Goal: Task Accomplishment & Management: Complete application form

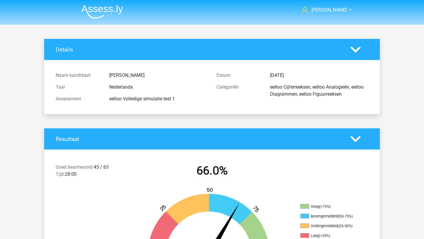
scroll to position [403, 0]
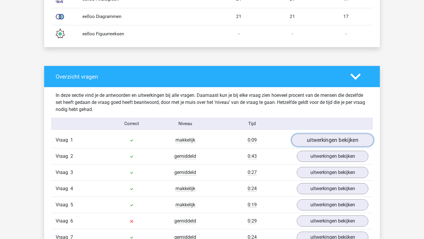
click at [340, 138] on link "uitwerkingen bekijken" at bounding box center [332, 140] width 82 height 13
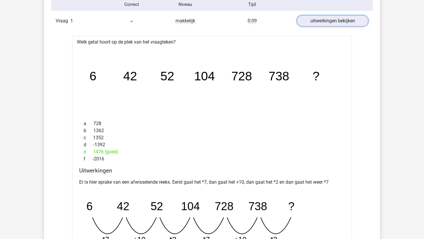
scroll to position [604, 0]
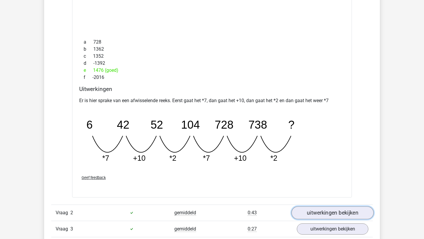
click at [316, 213] on link "uitwerkingen bekijken" at bounding box center [332, 212] width 82 height 13
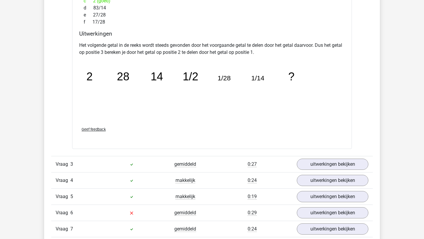
scroll to position [962, 0]
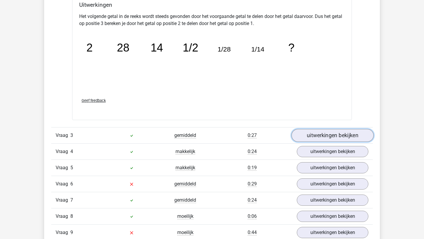
click at [326, 139] on link "uitwerkingen bekijken" at bounding box center [332, 135] width 82 height 13
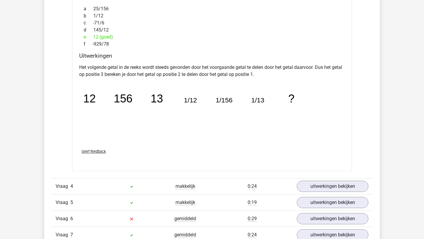
scroll to position [1195, 0]
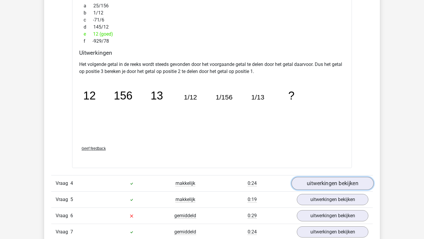
click at [328, 189] on link "uitwerkingen bekijken" at bounding box center [332, 183] width 82 height 13
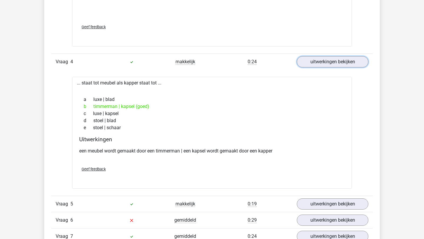
scroll to position [1347, 0]
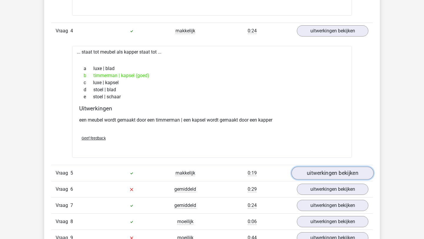
click at [332, 169] on link "uitwerkingen bekijken" at bounding box center [332, 173] width 82 height 13
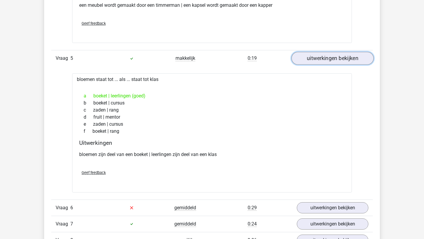
scroll to position [1462, 0]
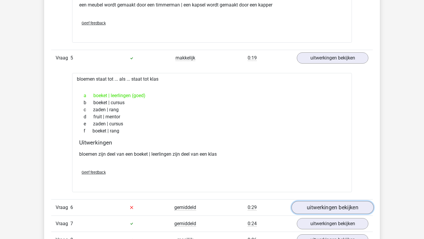
click at [325, 206] on link "uitwerkingen bekijken" at bounding box center [332, 207] width 82 height 13
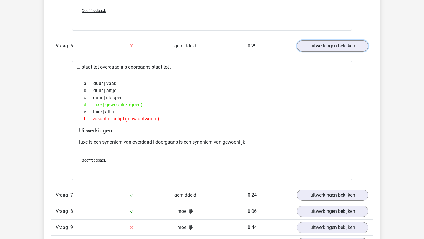
scroll to position [1625, 0]
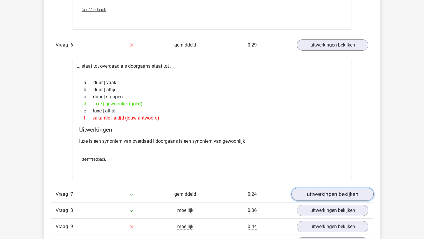
click at [313, 191] on link "uitwerkingen bekijken" at bounding box center [332, 194] width 82 height 13
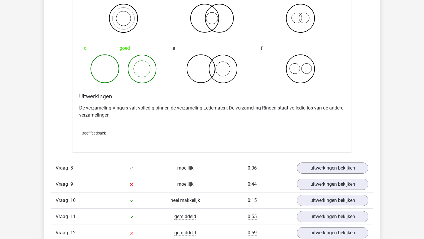
scroll to position [1895, 0]
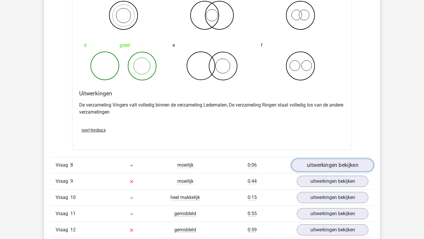
click at [317, 167] on link "uitwerkingen bekijken" at bounding box center [332, 165] width 82 height 13
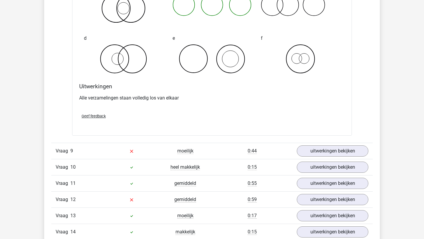
scroll to position [2171, 0]
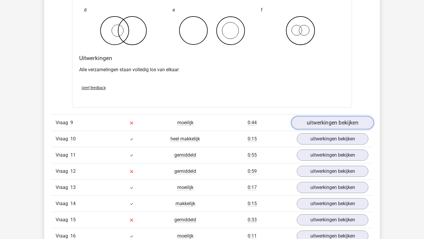
click at [332, 120] on link "uitwerkingen bekijken" at bounding box center [332, 122] width 82 height 13
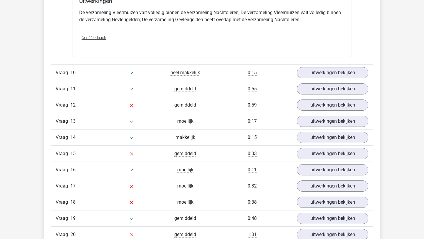
scroll to position [2445, 0]
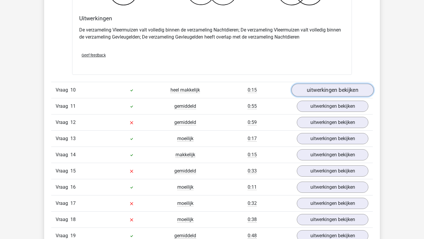
click at [330, 90] on link "uitwerkingen bekijken" at bounding box center [332, 90] width 82 height 13
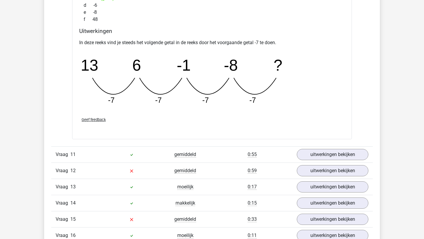
scroll to position [2683, 0]
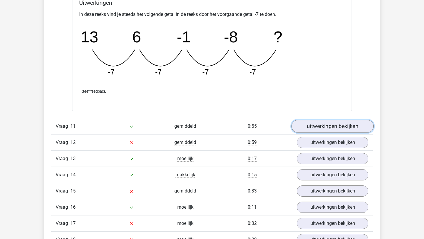
click at [311, 123] on link "uitwerkingen bekijken" at bounding box center [332, 126] width 82 height 13
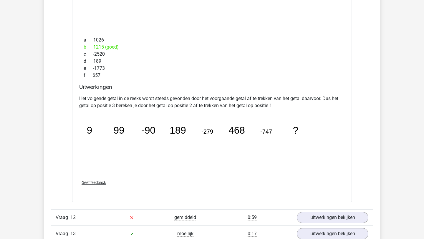
scroll to position [2881, 0]
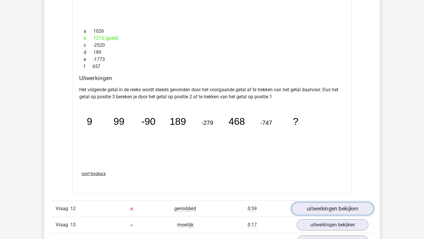
click at [321, 210] on link "uitwerkingen bekijken" at bounding box center [332, 208] width 82 height 13
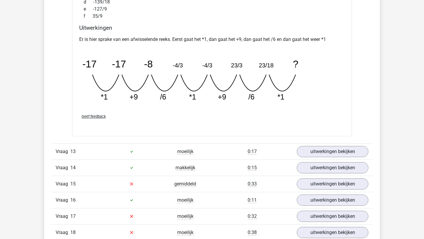
scroll to position [3214, 0]
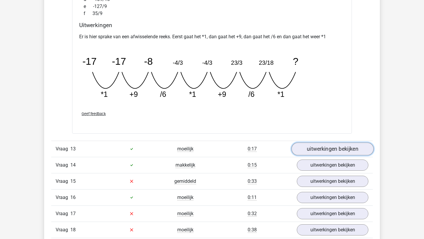
click at [327, 146] on link "uitwerkingen bekijken" at bounding box center [332, 149] width 82 height 13
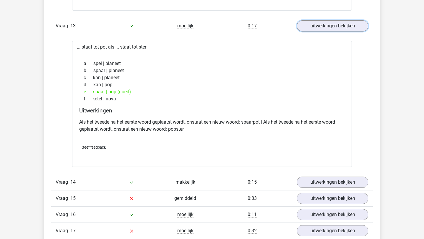
scroll to position [3341, 0]
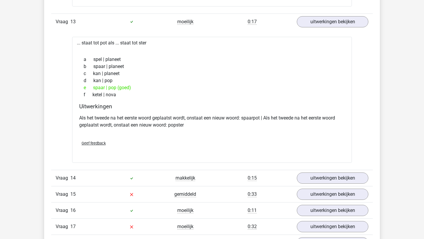
click at [321, 171] on div "Vraag 14 makkelijk 0:15 uitwerkingen bekijken" at bounding box center [212, 178] width 322 height 16
click at [321, 178] on link "uitwerkingen bekijken" at bounding box center [332, 178] width 82 height 13
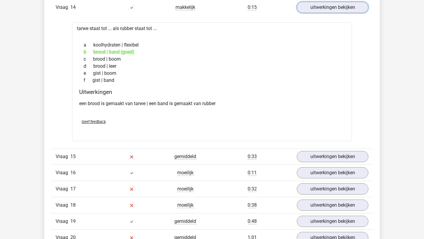
scroll to position [3519, 0]
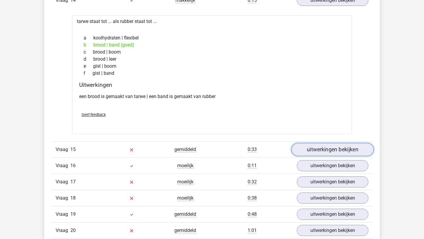
click at [307, 154] on link "uitwerkingen bekijken" at bounding box center [332, 149] width 82 height 13
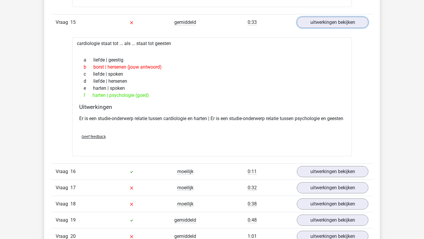
scroll to position [3651, 0]
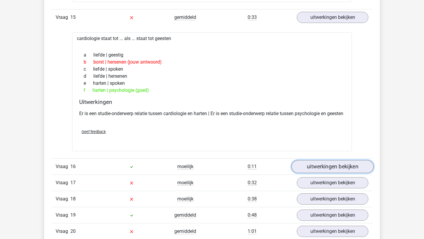
click at [310, 171] on link "uitwerkingen bekijken" at bounding box center [332, 166] width 82 height 13
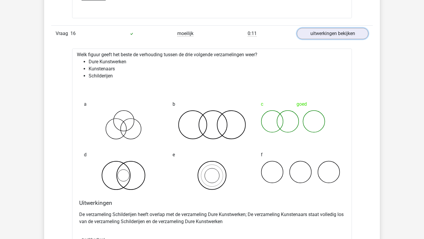
scroll to position [3905, 0]
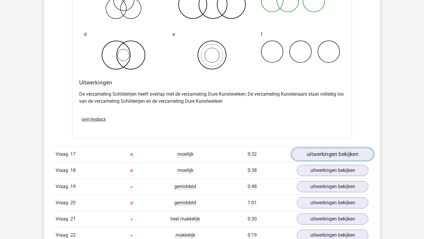
click at [311, 161] on link "uitwerkingen bekijken" at bounding box center [332, 154] width 82 height 13
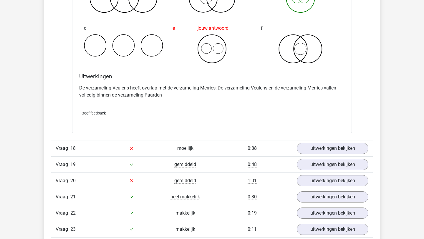
scroll to position [4162, 0]
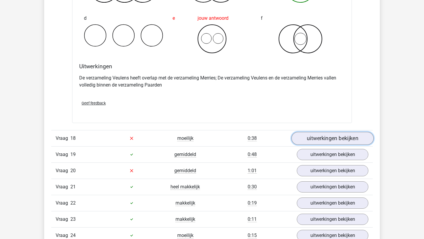
click at [330, 144] on link "uitwerkingen bekijken" at bounding box center [332, 138] width 82 height 13
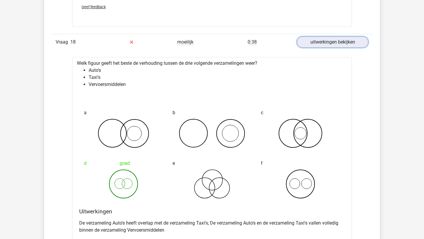
scroll to position [4355, 0]
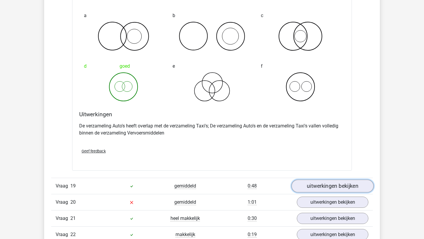
click at [322, 192] on link "uitwerkingen bekijken" at bounding box center [332, 186] width 82 height 13
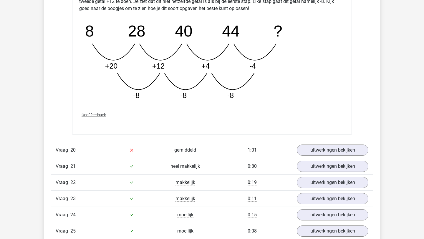
scroll to position [4726, 0]
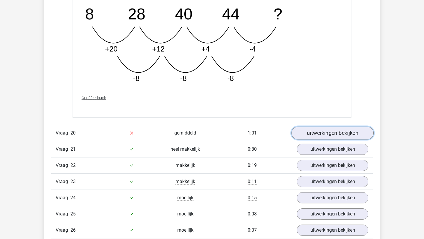
click at [314, 139] on link "uitwerkingen bekijken" at bounding box center [332, 133] width 82 height 13
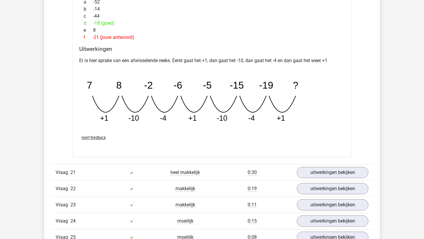
scroll to position [4993, 0]
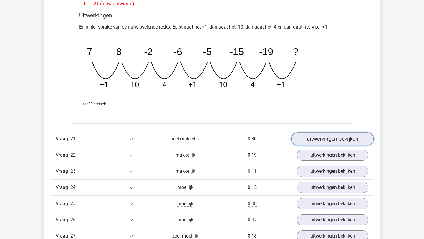
click at [316, 145] on link "uitwerkingen bekijken" at bounding box center [332, 138] width 82 height 13
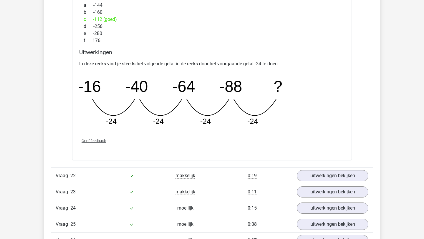
scroll to position [5254, 0]
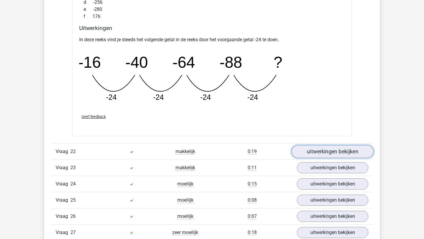
click at [314, 158] on link "uitwerkingen bekijken" at bounding box center [332, 151] width 82 height 13
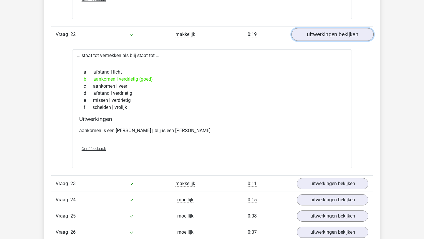
scroll to position [5376, 0]
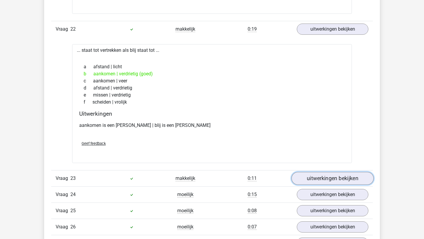
click at [323, 185] on link "uitwerkingen bekijken" at bounding box center [332, 178] width 82 height 13
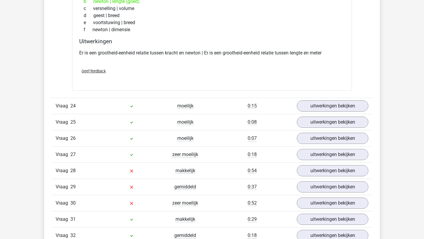
scroll to position [5600, 0]
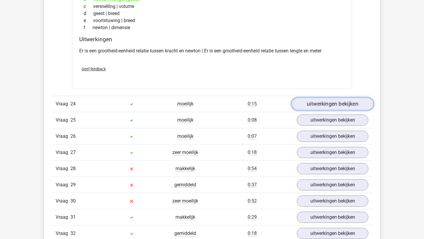
click at [317, 111] on link "uitwerkingen bekijken" at bounding box center [332, 104] width 82 height 13
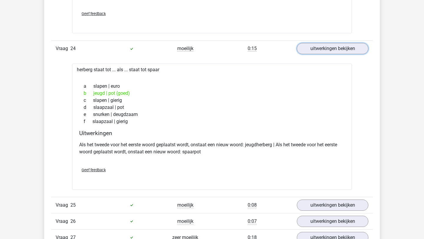
scroll to position [5669, 0]
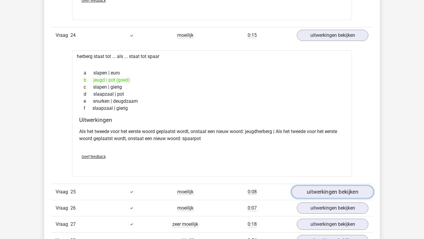
click at [330, 198] on link "uitwerkingen bekijken" at bounding box center [332, 191] width 82 height 13
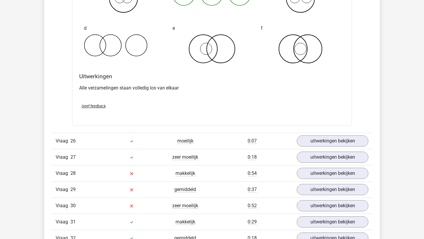
scroll to position [5978, 0]
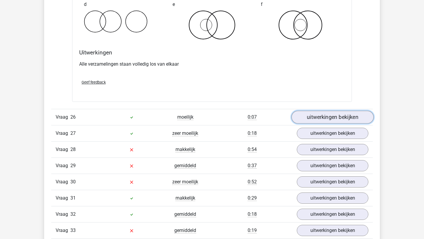
click at [316, 124] on link "uitwerkingen bekijken" at bounding box center [332, 117] width 82 height 13
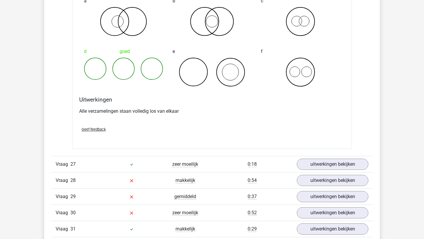
scroll to position [6225, 0]
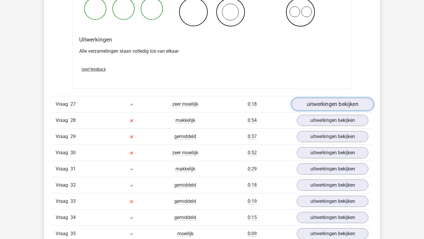
click at [315, 106] on link "uitwerkingen bekijken" at bounding box center [332, 104] width 82 height 13
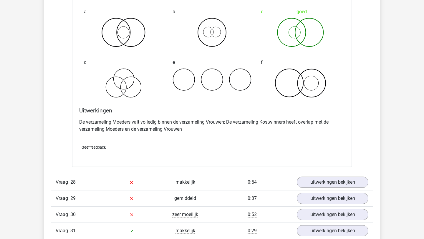
scroll to position [6415, 0]
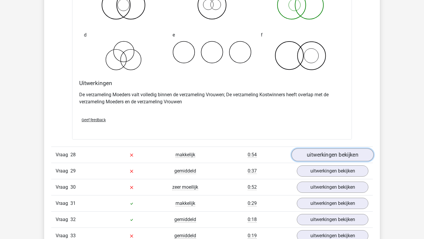
click at [326, 161] on link "uitwerkingen bekijken" at bounding box center [332, 154] width 82 height 13
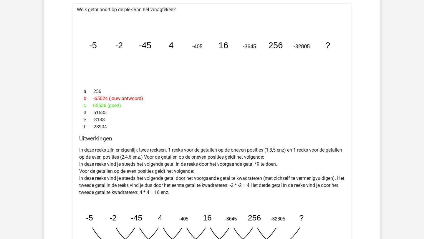
scroll to position [6553, 0]
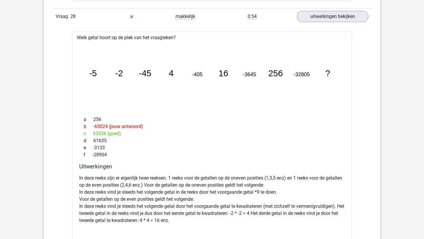
drag, startPoint x: 95, startPoint y: 141, endPoint x: 112, endPoint y: 143, distance: 18.0
click at [112, 137] on div "c 65536 (goed)" at bounding box center [212, 133] width 266 height 7
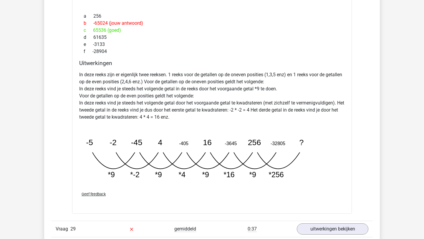
scroll to position [6639, 0]
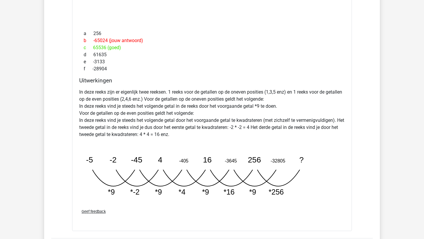
click at [155, 75] on div "a 256 b -65024 (jouw antwoord) c 65536 (goed) d 61635 e -3133 f -28904" at bounding box center [212, 51] width 266 height 47
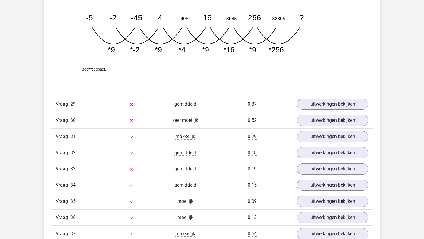
scroll to position [6821, 0]
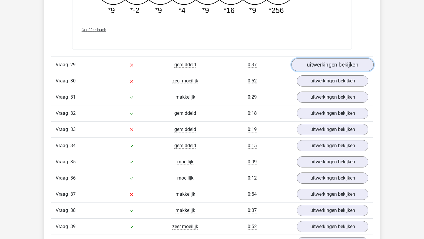
click at [308, 70] on link "uitwerkingen bekijken" at bounding box center [332, 64] width 82 height 13
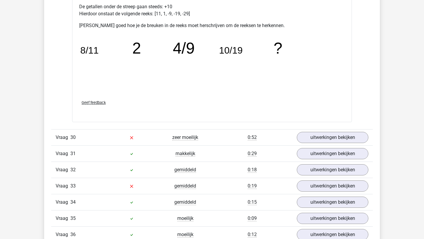
scroll to position [7067, 0]
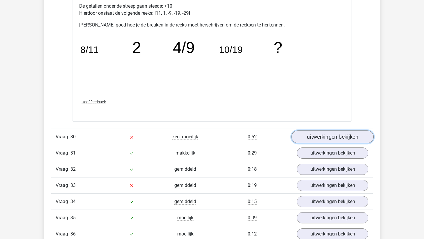
click at [308, 143] on link "uitwerkingen bekijken" at bounding box center [332, 136] width 82 height 13
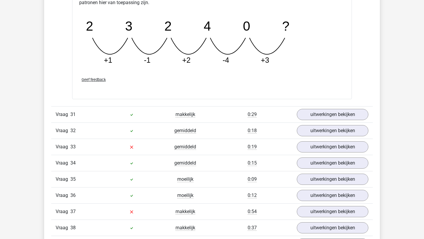
scroll to position [7391, 0]
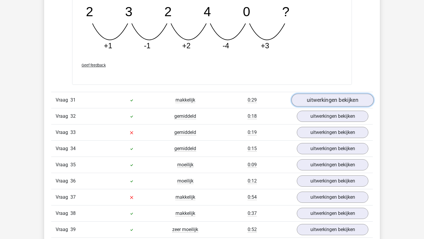
click at [322, 106] on link "uitwerkingen bekijken" at bounding box center [332, 100] width 82 height 13
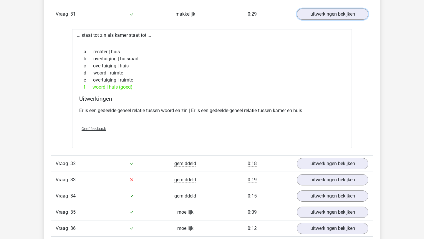
scroll to position [7479, 0]
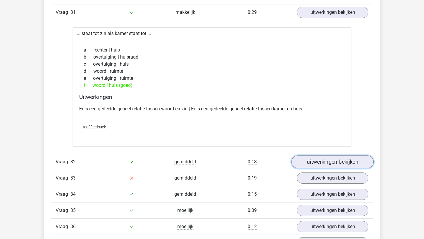
click at [321, 165] on link "uitwerkingen bekijken" at bounding box center [332, 161] width 82 height 13
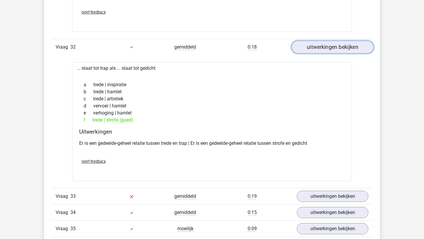
scroll to position [7600, 0]
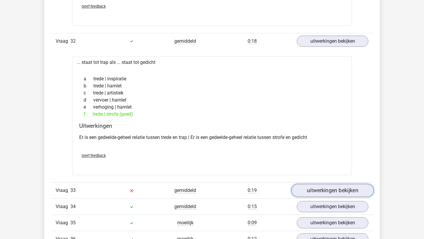
click at [325, 197] on link "uitwerkingen bekijken" at bounding box center [332, 190] width 82 height 13
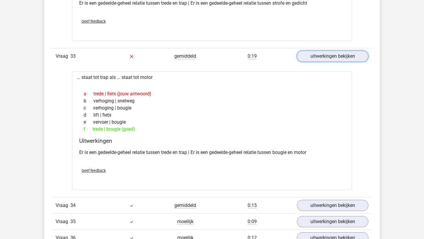
scroll to position [7737, 0]
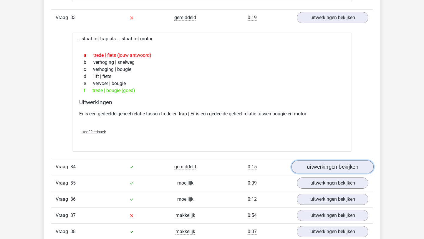
click at [323, 173] on link "uitwerkingen bekijken" at bounding box center [332, 166] width 82 height 13
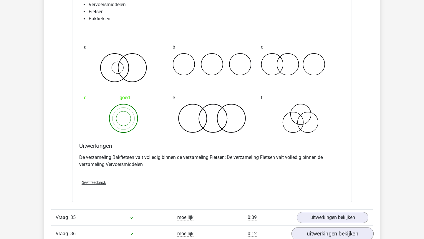
scroll to position [8060, 0]
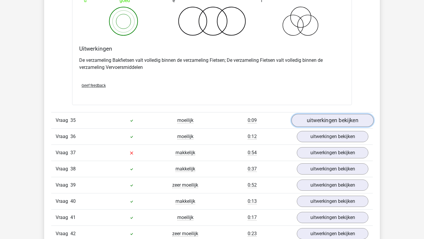
click at [327, 127] on link "uitwerkingen bekijken" at bounding box center [332, 120] width 82 height 13
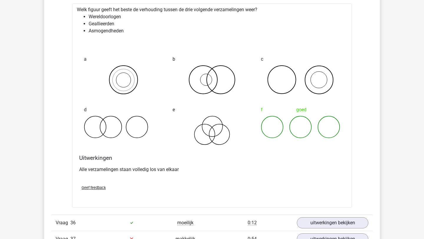
scroll to position [8263, 0]
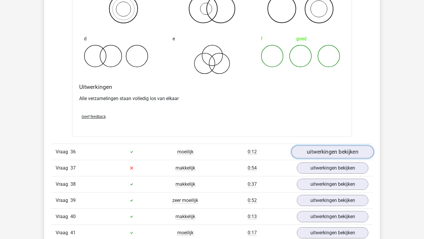
click at [327, 158] on link "uitwerkingen bekijken" at bounding box center [332, 151] width 82 height 13
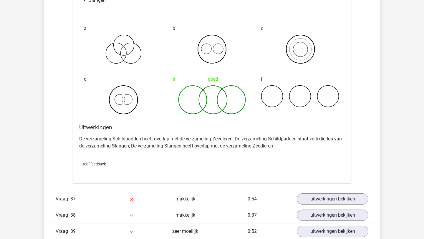
scroll to position [8457, 0]
click at [351, 201] on link "uitwerkingen bekijken" at bounding box center [332, 198] width 82 height 13
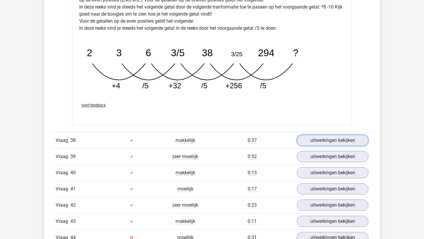
scroll to position [8866, 0]
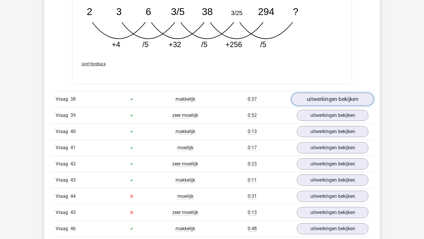
click at [317, 106] on link "uitwerkingen bekijken" at bounding box center [332, 99] width 82 height 13
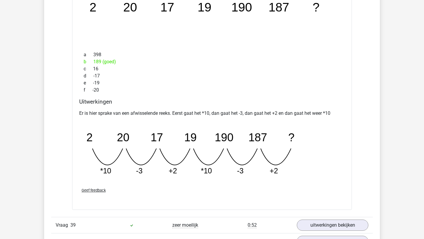
scroll to position [9060, 0]
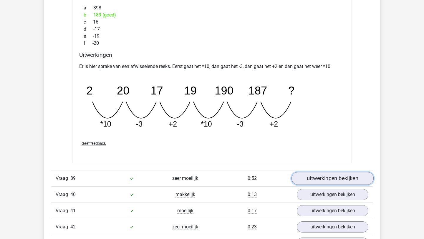
click at [309, 182] on link "uitwerkingen bekijken" at bounding box center [332, 178] width 82 height 13
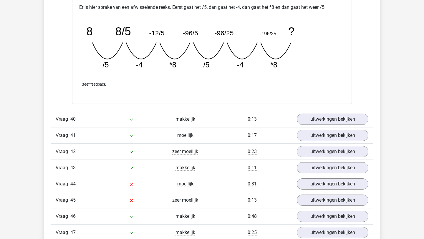
scroll to position [9405, 0]
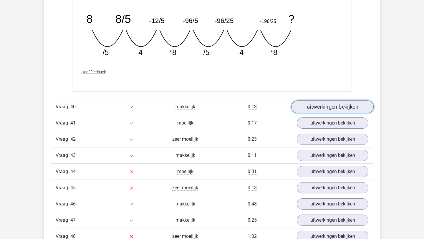
click at [319, 113] on link "uitwerkingen bekijken" at bounding box center [332, 106] width 82 height 13
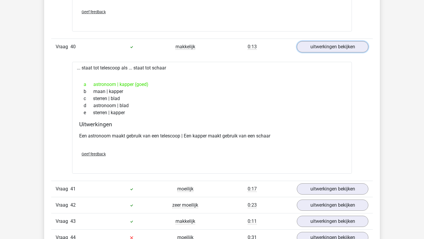
scroll to position [9509, 0]
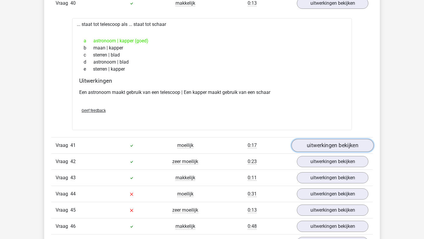
click at [315, 152] on link "uitwerkingen bekijken" at bounding box center [332, 145] width 82 height 13
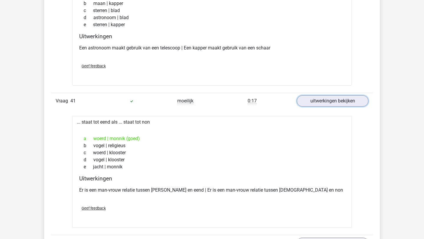
scroll to position [9629, 0]
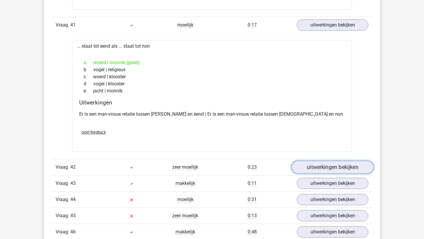
click at [318, 174] on link "uitwerkingen bekijken" at bounding box center [332, 167] width 82 height 13
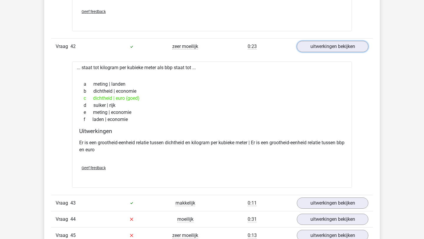
scroll to position [9770, 0]
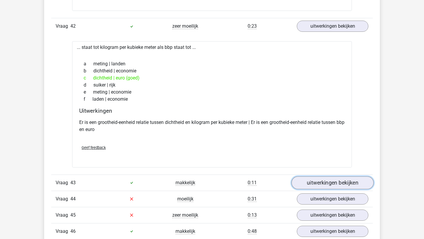
click at [339, 189] on link "uitwerkingen bekijken" at bounding box center [332, 182] width 82 height 13
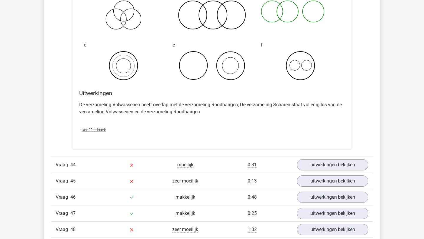
scroll to position [10137, 0]
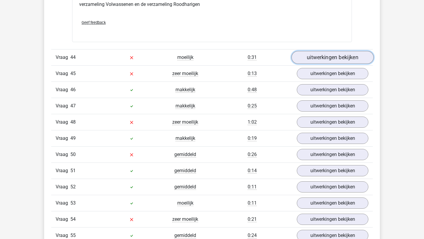
click at [330, 64] on link "uitwerkingen bekijken" at bounding box center [332, 57] width 82 height 13
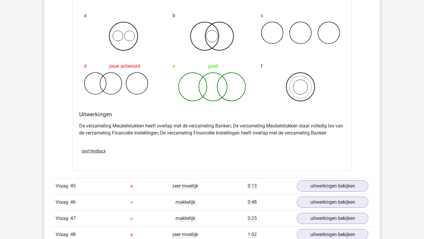
scroll to position [10249, 0]
click at [319, 190] on link "uitwerkingen bekijken" at bounding box center [332, 186] width 82 height 13
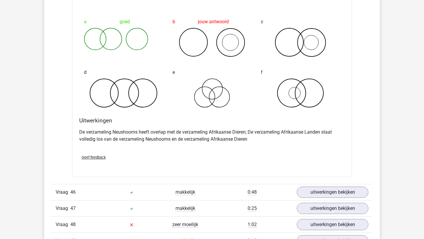
scroll to position [10569, 0]
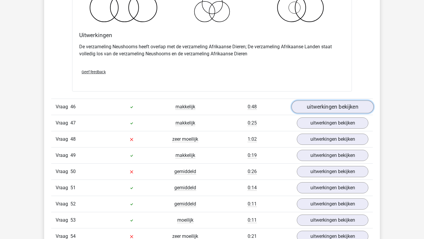
click at [327, 113] on link "uitwerkingen bekijken" at bounding box center [332, 106] width 82 height 13
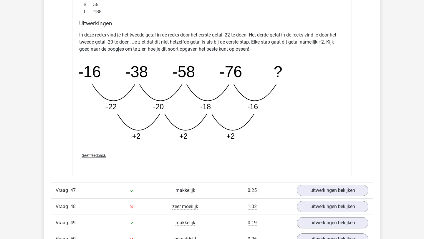
scroll to position [10834, 0]
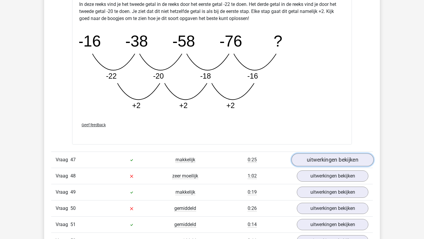
click at [318, 166] on link "uitwerkingen bekijken" at bounding box center [332, 159] width 82 height 13
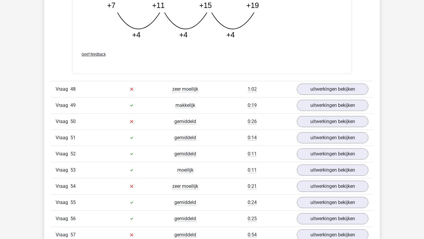
scroll to position [11223, 0]
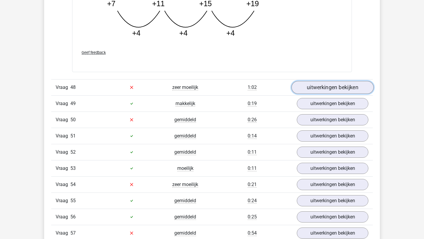
click at [309, 94] on link "uitwerkingen bekijken" at bounding box center [332, 87] width 82 height 13
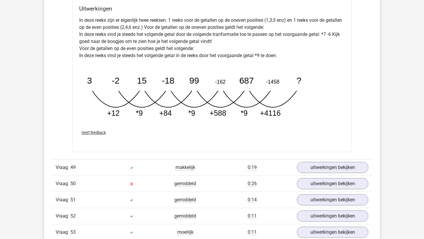
scroll to position [11469, 0]
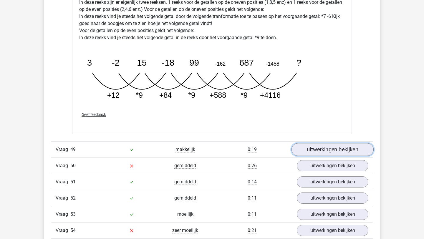
click at [319, 156] on link "uitwerkingen bekijken" at bounding box center [332, 149] width 82 height 13
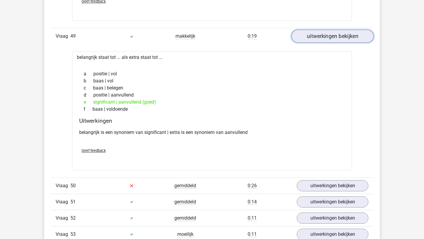
scroll to position [11584, 0]
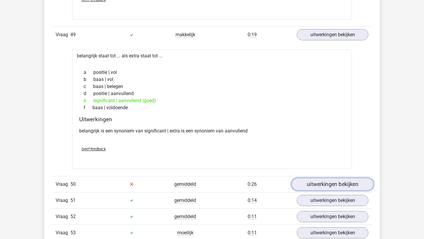
click at [315, 191] on link "uitwerkingen bekijken" at bounding box center [332, 184] width 82 height 13
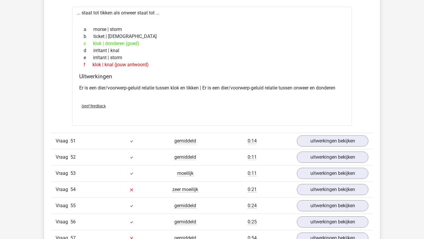
scroll to position [11779, 0]
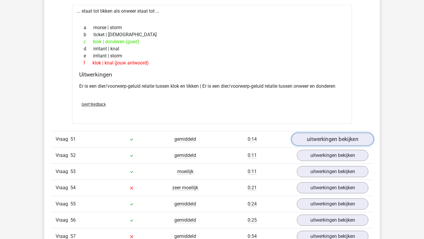
click at [313, 145] on link "uitwerkingen bekijken" at bounding box center [332, 139] width 82 height 13
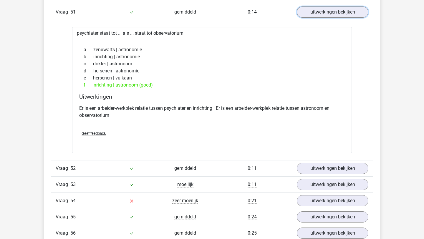
scroll to position [11911, 0]
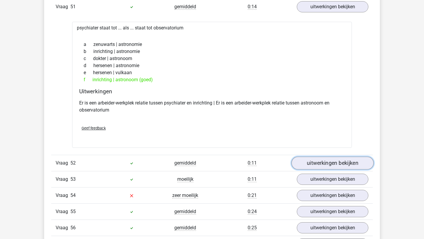
click at [317, 167] on link "uitwerkingen bekijken" at bounding box center [332, 163] width 82 height 13
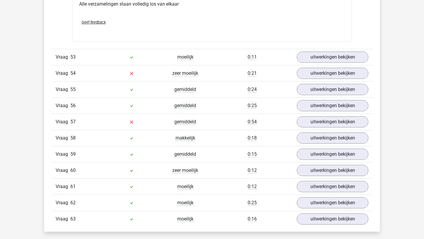
scroll to position [12245, 0]
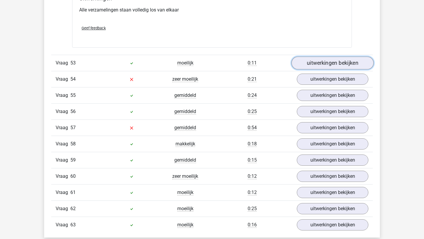
click at [323, 69] on link "uitwerkingen bekijken" at bounding box center [332, 63] width 82 height 13
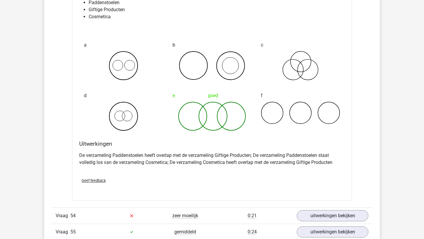
scroll to position [12408, 0]
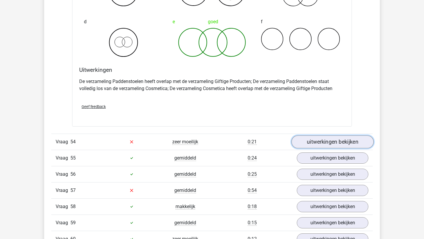
click at [322, 148] on link "uitwerkingen bekijken" at bounding box center [332, 141] width 82 height 13
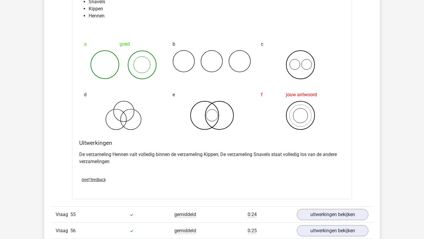
scroll to position [12630, 0]
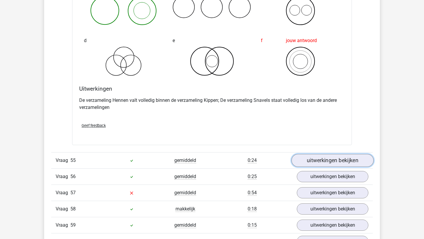
click at [320, 165] on link "uitwerkingen bekijken" at bounding box center [332, 160] width 82 height 13
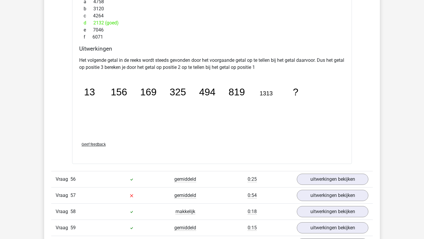
scroll to position [12913, 0]
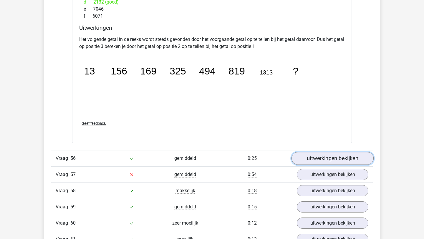
click at [319, 165] on link "uitwerkingen bekijken" at bounding box center [332, 158] width 82 height 13
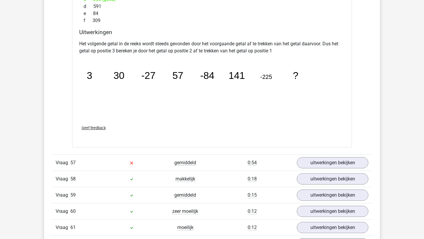
scroll to position [13259, 0]
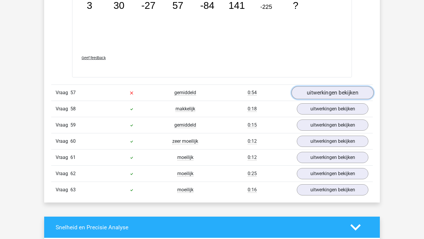
click at [321, 99] on link "uitwerkingen bekijken" at bounding box center [332, 92] width 82 height 13
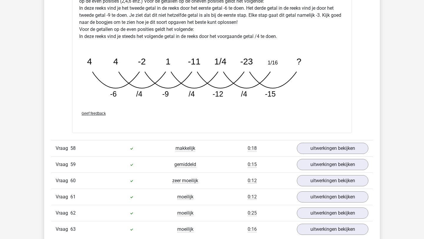
scroll to position [13551, 0]
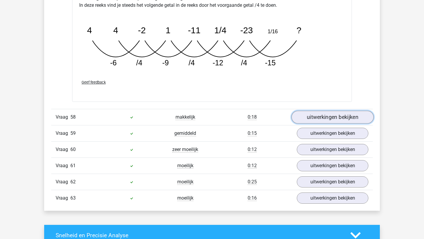
click at [314, 123] on link "uitwerkingen bekijken" at bounding box center [332, 117] width 82 height 13
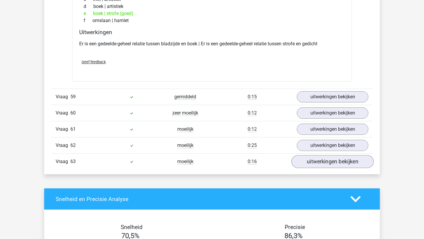
scroll to position [13695, 0]
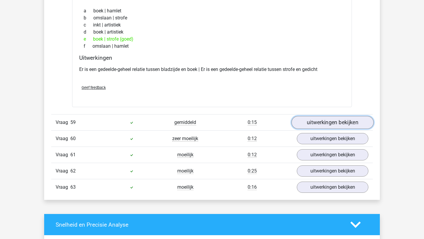
click at [321, 126] on link "uitwerkingen bekijken" at bounding box center [332, 122] width 82 height 13
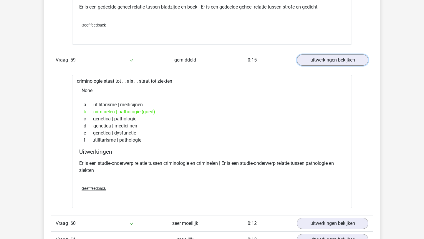
scroll to position [13781, 0]
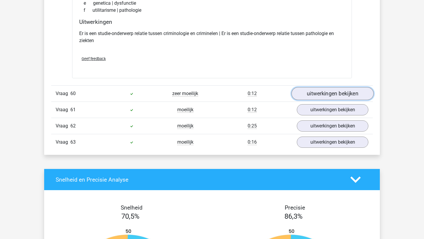
click at [329, 98] on link "uitwerkingen bekijken" at bounding box center [332, 93] width 82 height 13
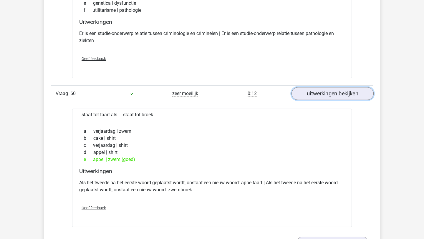
scroll to position [13974, 0]
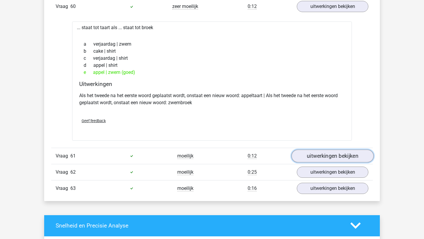
click at [328, 163] on link "uitwerkingen bekijken" at bounding box center [332, 156] width 82 height 13
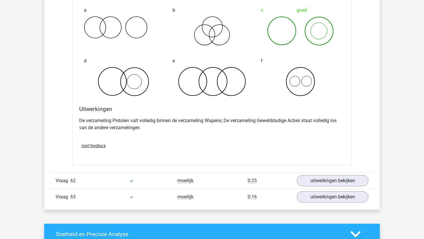
scroll to position [14204, 0]
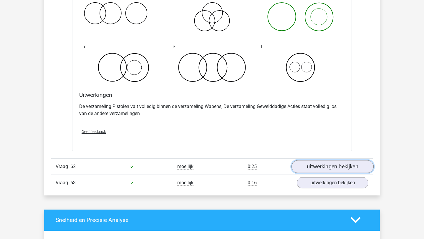
click at [317, 172] on link "uitwerkingen bekijken" at bounding box center [332, 166] width 82 height 13
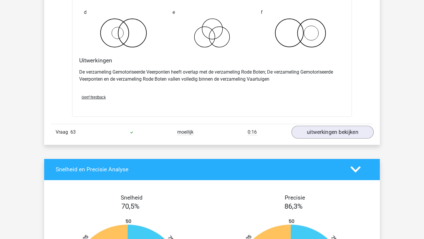
scroll to position [14504, 0]
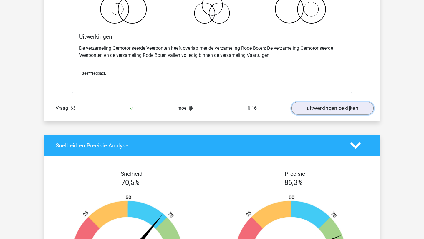
click at [329, 115] on link "uitwerkingen bekijken" at bounding box center [332, 108] width 82 height 13
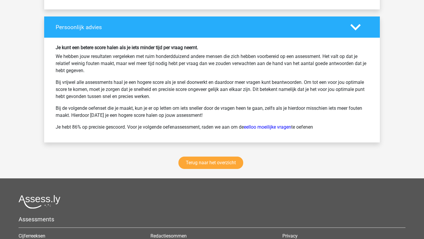
scroll to position [15017, 0]
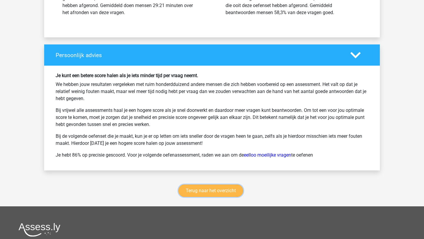
click at [216, 196] on link "Terug naar het overzicht" at bounding box center [210, 191] width 65 height 12
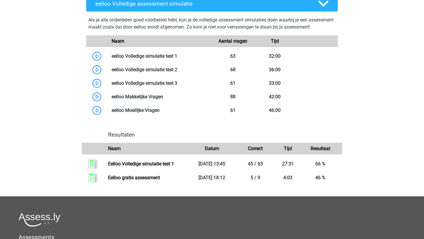
scroll to position [350, 0]
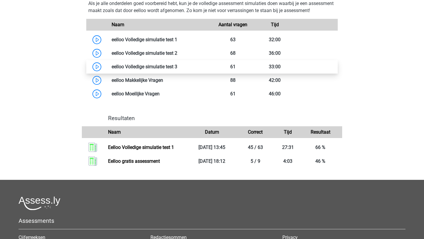
click at [177, 69] on link at bounding box center [177, 67] width 0 height 6
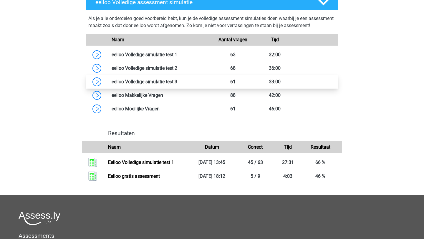
scroll to position [335, 0]
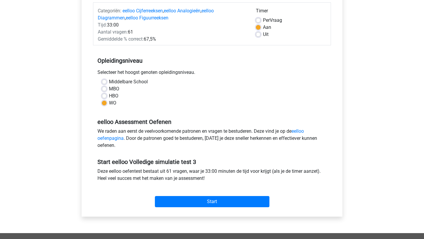
scroll to position [77, 0]
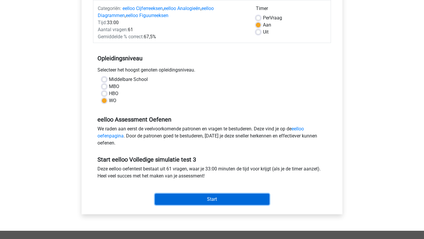
click at [212, 200] on input "Start" at bounding box center [212, 199] width 115 height 11
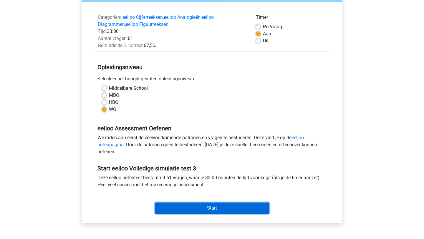
scroll to position [71, 0]
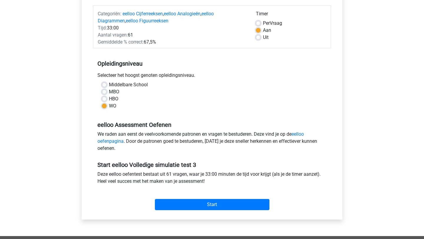
click at [263, 24] on label "Per Vraag" at bounding box center [272, 23] width 19 height 7
click at [260, 24] on input "Per Vraag" at bounding box center [258, 23] width 5 height 6
radio input "true"
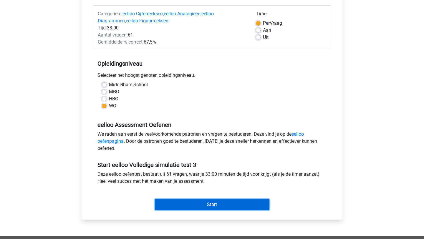
click at [213, 205] on input "Start" at bounding box center [212, 204] width 115 height 11
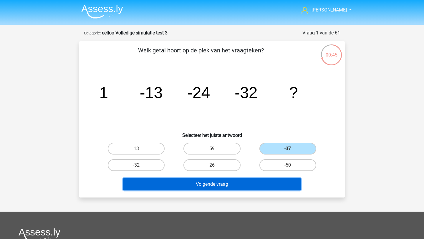
click at [246, 185] on button "Volgende vraag" at bounding box center [212, 184] width 178 height 12
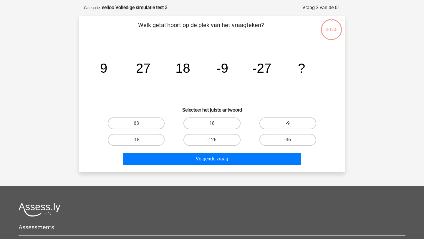
scroll to position [29, 0]
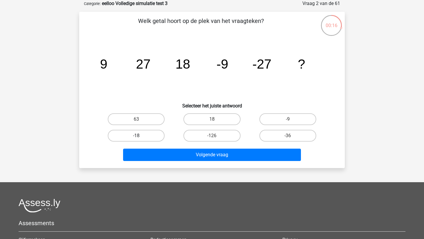
click at [151, 130] on label "-18" at bounding box center [136, 136] width 57 height 12
click at [140, 136] on input "-18" at bounding box center [138, 138] width 4 height 4
radio input "true"
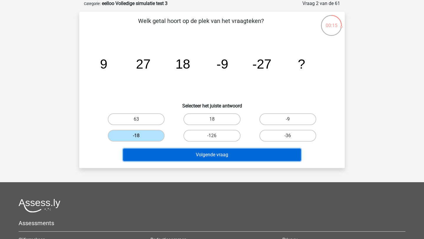
click at [172, 153] on button "Volgende vraag" at bounding box center [212, 155] width 178 height 12
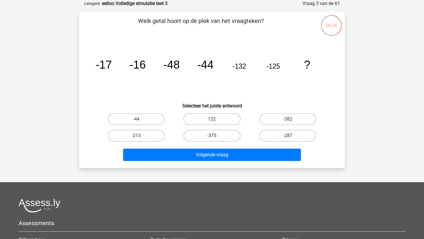
click at [218, 133] on label "-375" at bounding box center [211, 136] width 57 height 12
click at [216, 136] on input "-375" at bounding box center [214, 138] width 4 height 4
radio input "true"
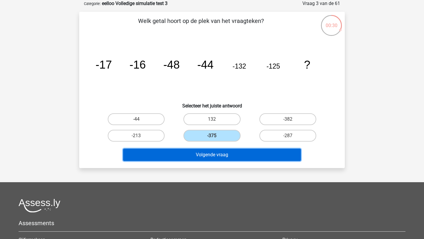
click at [213, 157] on button "Volgende vraag" at bounding box center [212, 155] width 178 height 12
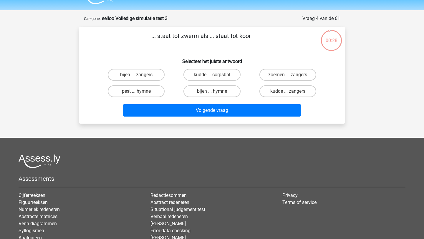
scroll to position [14, 0]
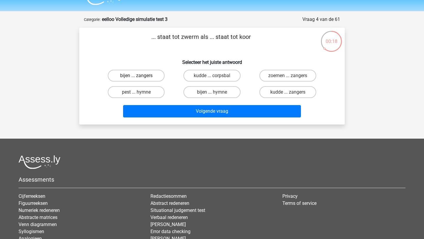
click at [149, 76] on label "bijen ... zangers" at bounding box center [136, 76] width 57 height 12
click at [140, 76] on input "bijen ... zangers" at bounding box center [138, 78] width 4 height 4
radio input "true"
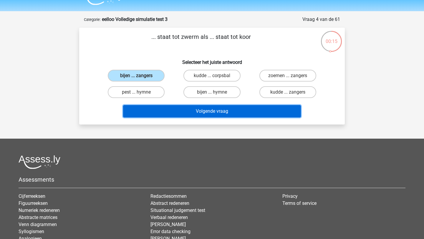
click at [183, 113] on button "Volgende vraag" at bounding box center [212, 111] width 178 height 12
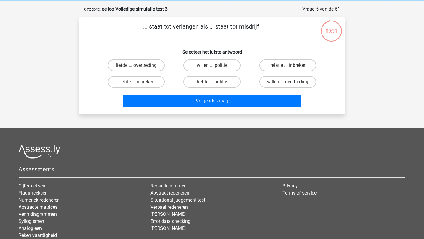
scroll to position [22, 0]
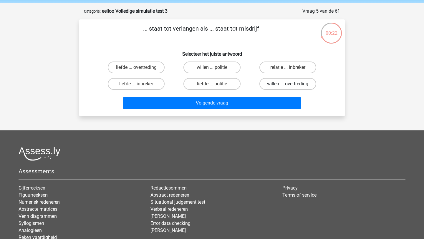
click at [284, 85] on label "willen ... overtreding" at bounding box center [287, 84] width 57 height 12
click at [288, 85] on input "willen ... overtreding" at bounding box center [290, 86] width 4 height 4
radio input "true"
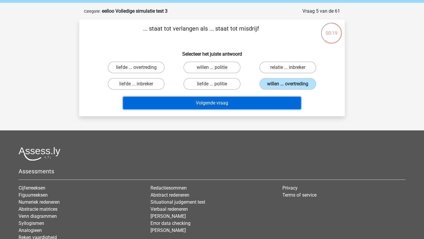
click at [261, 105] on button "Volgende vraag" at bounding box center [212, 103] width 178 height 12
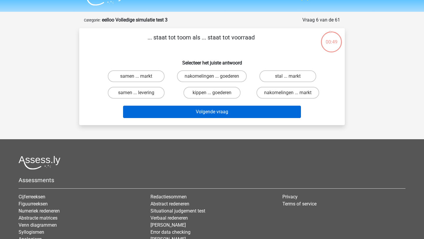
scroll to position [7, 0]
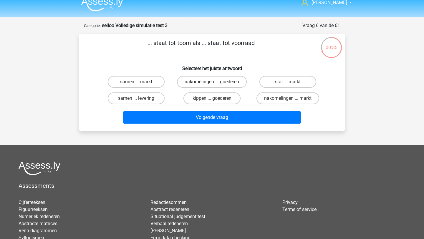
click at [224, 84] on label "nakomelingen ... goederen" at bounding box center [212, 82] width 70 height 12
click at [216, 84] on input "nakomelingen ... goederen" at bounding box center [214, 84] width 4 height 4
radio input "true"
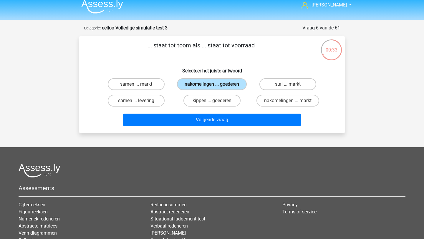
scroll to position [6, 0]
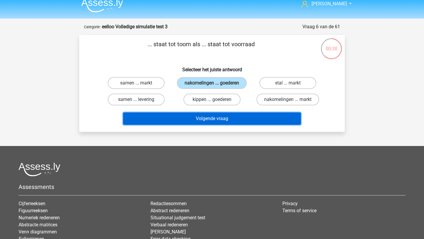
click at [213, 121] on button "Volgende vraag" at bounding box center [212, 118] width 178 height 12
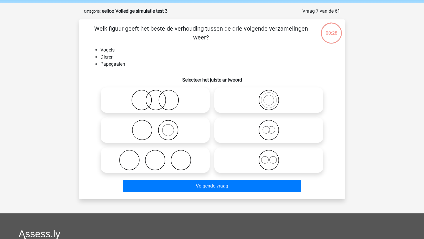
scroll to position [21, 0]
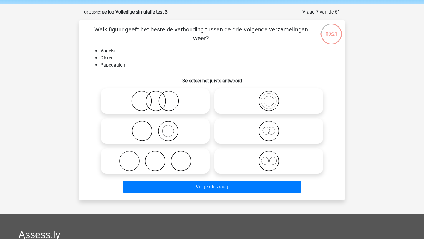
click at [267, 107] on icon at bounding box center [269, 101] width 104 height 21
click at [269, 98] on input "radio" at bounding box center [271, 96] width 4 height 4
radio input "true"
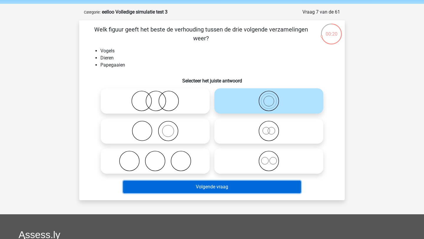
click at [187, 186] on button "Volgende vraag" at bounding box center [212, 187] width 178 height 12
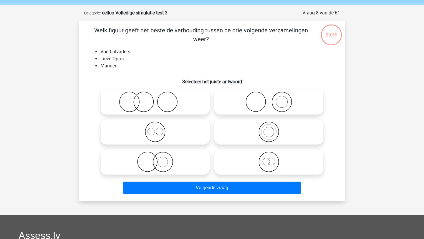
scroll to position [19, 0]
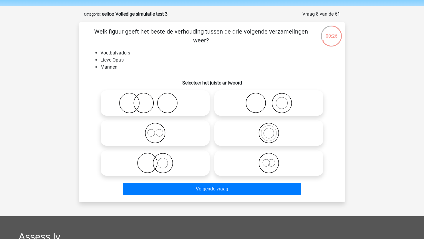
click at [129, 169] on icon at bounding box center [155, 163] width 104 height 21
click at [155, 160] on input "radio" at bounding box center [157, 158] width 4 height 4
radio input "true"
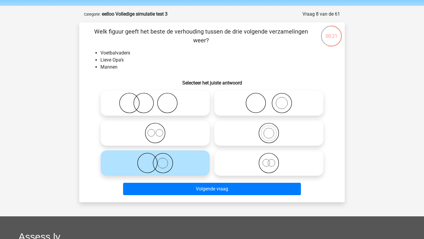
click at [278, 155] on icon at bounding box center [269, 163] width 104 height 21
click at [273, 156] on input "radio" at bounding box center [271, 158] width 4 height 4
radio input "true"
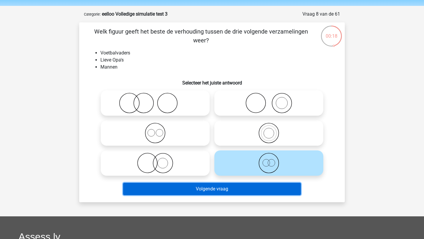
click at [228, 186] on button "Volgende vraag" at bounding box center [212, 189] width 178 height 12
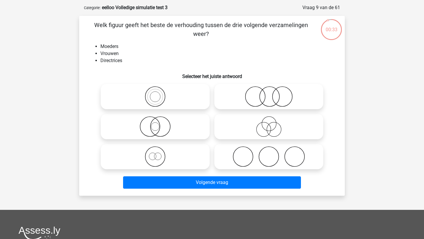
scroll to position [25, 0]
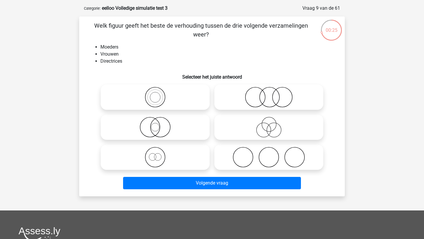
click at [165, 155] on icon at bounding box center [155, 157] width 104 height 21
click at [159, 154] on input "radio" at bounding box center [157, 152] width 4 height 4
radio input "true"
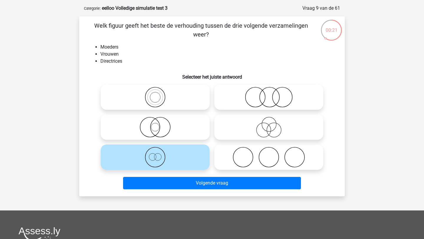
click at [167, 100] on icon at bounding box center [155, 97] width 104 height 21
click at [159, 94] on input "radio" at bounding box center [157, 92] width 4 height 4
radio input "true"
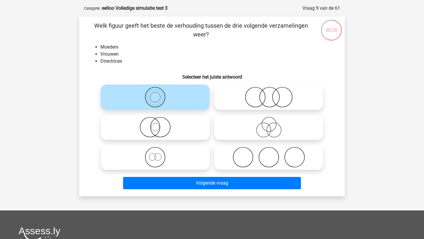
click at [161, 164] on icon at bounding box center [155, 157] width 104 height 21
click at [159, 154] on input "radio" at bounding box center [157, 152] width 4 height 4
radio input "true"
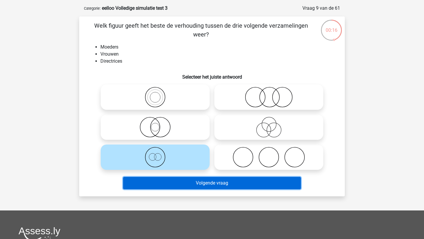
click at [177, 182] on button "Volgende vraag" at bounding box center [212, 183] width 178 height 12
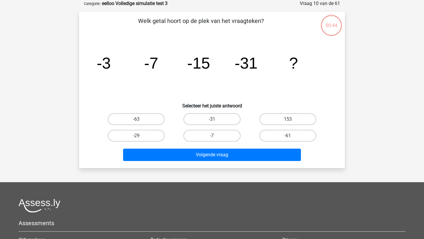
scroll to position [23, 0]
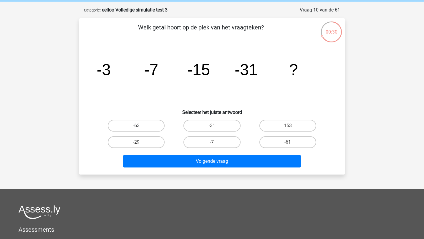
click at [143, 123] on label "-63" at bounding box center [136, 126] width 57 height 12
click at [140, 126] on input "-63" at bounding box center [138, 128] width 4 height 4
radio input "true"
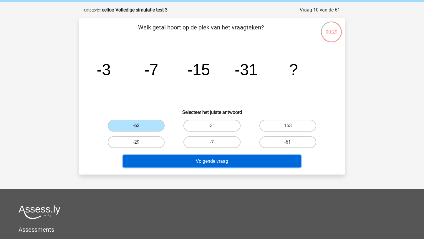
click at [174, 162] on button "Volgende vraag" at bounding box center [212, 161] width 178 height 12
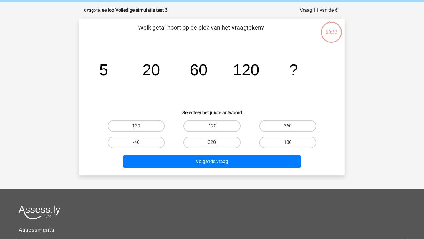
scroll to position [21, 0]
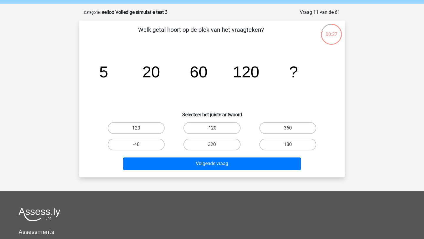
click at [148, 132] on label "120" at bounding box center [136, 128] width 57 height 12
click at [140, 132] on input "120" at bounding box center [138, 130] width 4 height 4
radio input "true"
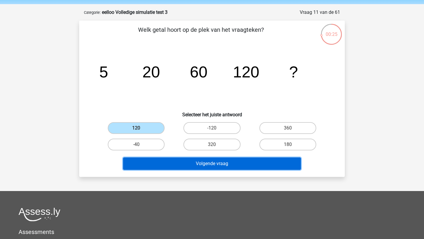
click at [170, 164] on button "Volgende vraag" at bounding box center [212, 164] width 178 height 12
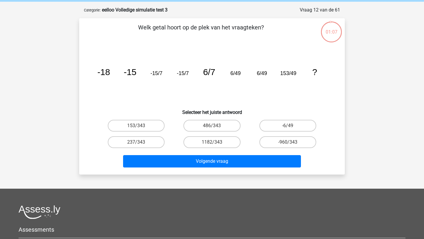
scroll to position [14, 0]
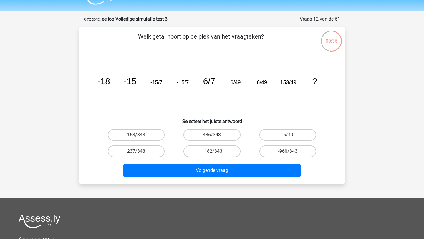
click at [137, 136] on input "153/343" at bounding box center [138, 137] width 4 height 4
radio input "true"
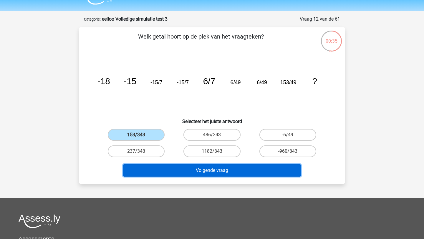
click at [184, 173] on button "Volgende vraag" at bounding box center [212, 170] width 178 height 12
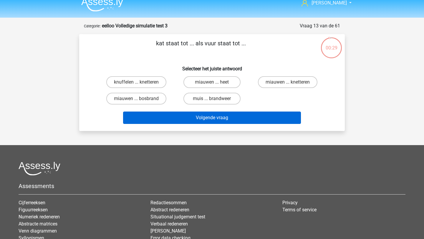
scroll to position [5, 0]
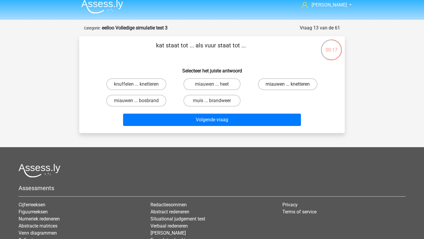
click at [289, 83] on label "miauwen ... knetteren" at bounding box center [287, 84] width 59 height 12
click at [289, 84] on input "miauwen ... knetteren" at bounding box center [290, 86] width 4 height 4
radio input "true"
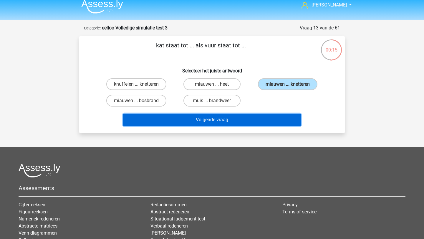
click at [233, 121] on button "Volgende vraag" at bounding box center [212, 120] width 178 height 12
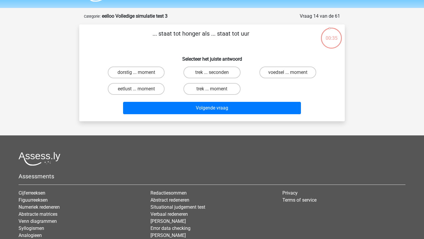
scroll to position [12, 0]
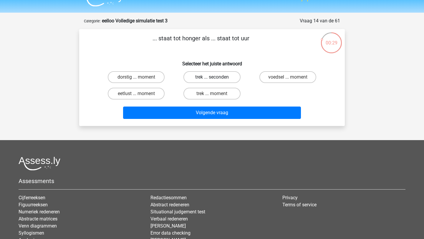
click at [200, 77] on label "trek ... seconden" at bounding box center [211, 77] width 57 height 12
click at [212, 77] on input "trek ... seconden" at bounding box center [214, 79] width 4 height 4
radio input "true"
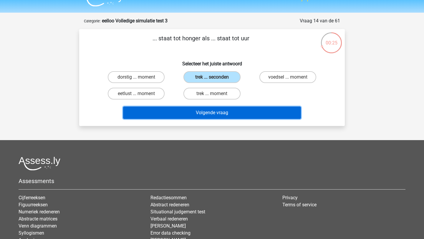
click at [196, 114] on button "Volgende vraag" at bounding box center [212, 113] width 178 height 12
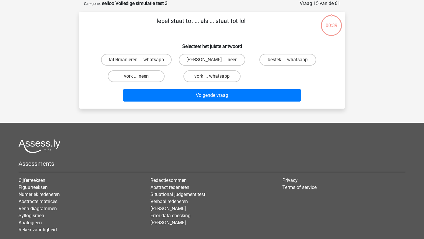
scroll to position [17, 0]
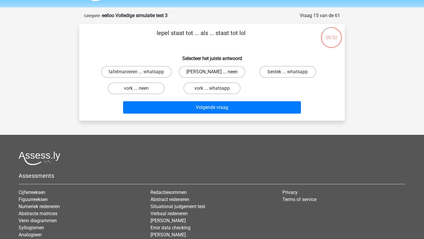
click at [201, 76] on label "anna ... neen" at bounding box center [212, 72] width 67 height 12
click at [212, 76] on input "anna ... neen" at bounding box center [214, 74] width 4 height 4
radio input "true"
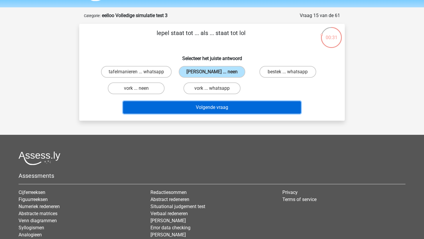
click at [205, 109] on button "Volgende vraag" at bounding box center [212, 107] width 178 height 12
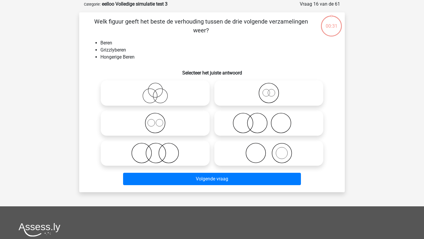
scroll to position [29, 0]
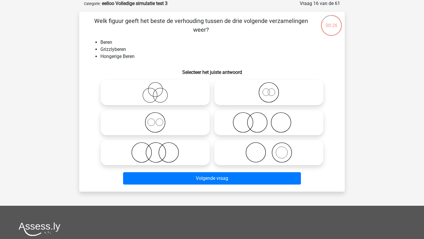
click at [248, 96] on icon at bounding box center [269, 92] width 104 height 21
click at [269, 90] on input "radio" at bounding box center [271, 88] width 4 height 4
radio input "true"
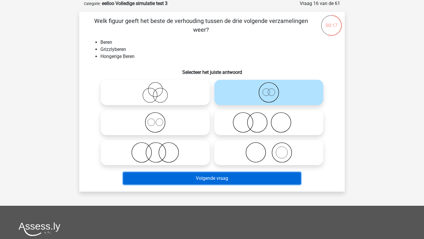
click at [196, 178] on button "Volgende vraag" at bounding box center [212, 178] width 178 height 12
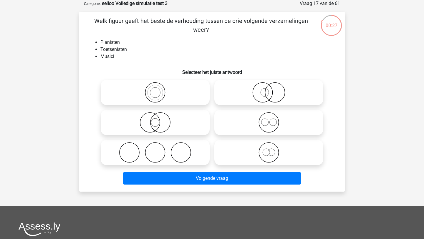
click at [173, 94] on icon at bounding box center [155, 92] width 104 height 21
click at [159, 90] on input "radio" at bounding box center [157, 88] width 4 height 4
radio input "true"
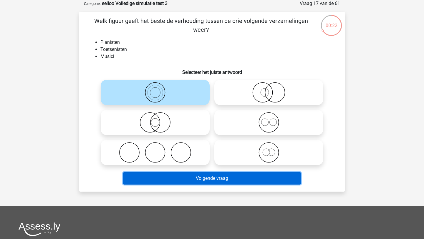
click at [161, 183] on button "Volgende vraag" at bounding box center [212, 178] width 178 height 12
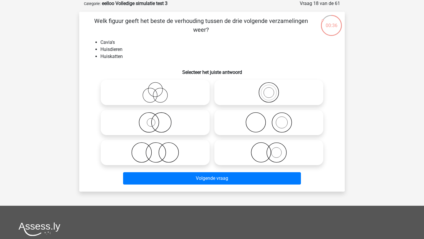
click at [159, 147] on input "radio" at bounding box center [157, 148] width 4 height 4
radio input "true"
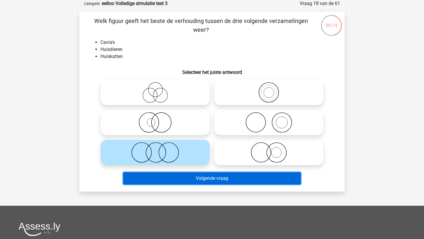
click at [162, 179] on button "Volgende vraag" at bounding box center [212, 178] width 178 height 12
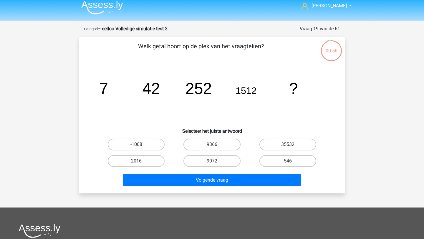
scroll to position [13, 0]
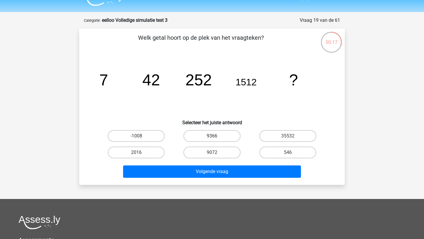
click at [219, 137] on label "9366" at bounding box center [211, 136] width 57 height 12
click at [216, 137] on input "9366" at bounding box center [214, 138] width 4 height 4
radio input "true"
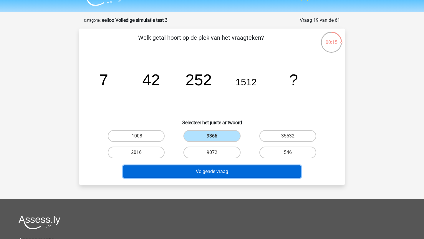
click at [239, 172] on button "Volgende vraag" at bounding box center [212, 171] width 178 height 12
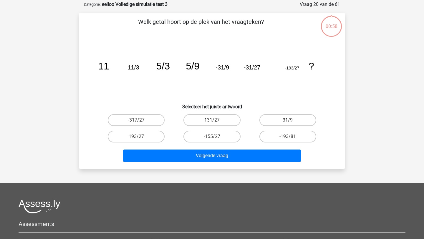
scroll to position [29, 0]
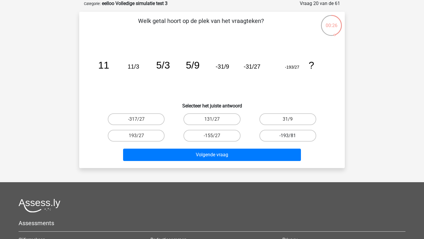
click at [284, 135] on label "-193/81" at bounding box center [287, 136] width 57 height 12
click at [288, 136] on input "-193/81" at bounding box center [290, 138] width 4 height 4
radio input "true"
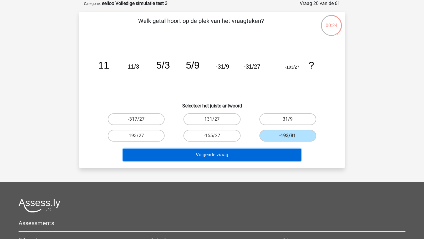
click at [233, 155] on button "Volgende vraag" at bounding box center [212, 155] width 178 height 12
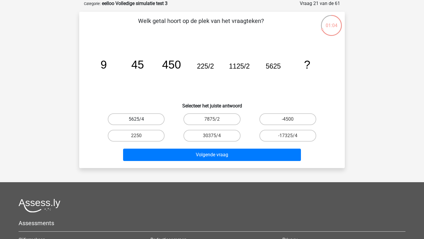
click at [146, 120] on label "5625/4" at bounding box center [136, 119] width 57 height 12
click at [140, 120] on input "5625/4" at bounding box center [138, 121] width 4 height 4
radio input "true"
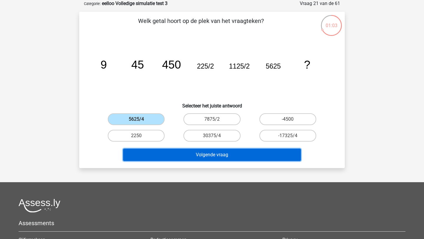
click at [172, 155] on button "Volgende vraag" at bounding box center [212, 155] width 178 height 12
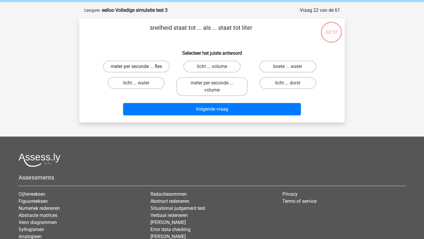
scroll to position [19, 0]
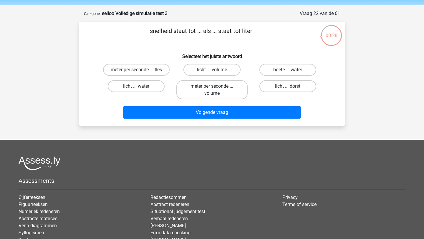
click at [228, 91] on label "meter per seconde ... volume" at bounding box center [211, 89] width 71 height 19
click at [216, 90] on input "meter per seconde ... volume" at bounding box center [214, 88] width 4 height 4
radio input "true"
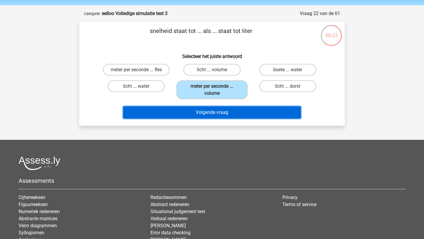
drag, startPoint x: 224, startPoint y: 116, endPoint x: 263, endPoint y: 49, distance: 77.4
click at [263, 49] on div "snelheid staat tot ... als ... staat tot liter Selecteer het juiste antwoord me…" at bounding box center [212, 73] width 261 height 95
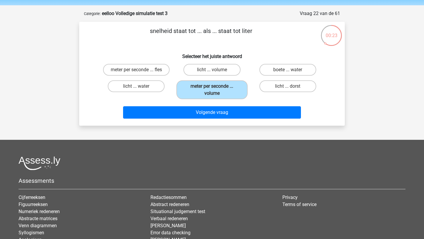
click at [263, 49] on div "snelheid staat tot ... als ... staat tot liter Selecteer het juiste antwoord me…" at bounding box center [212, 73] width 261 height 95
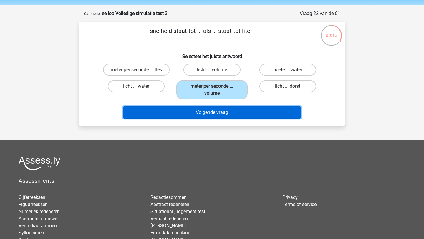
click at [209, 111] on button "Volgende vraag" at bounding box center [212, 112] width 178 height 12
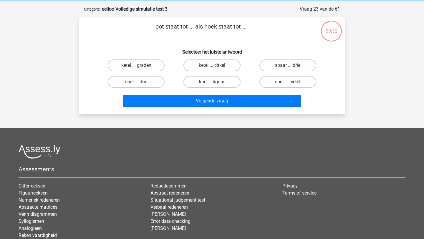
scroll to position [21, 0]
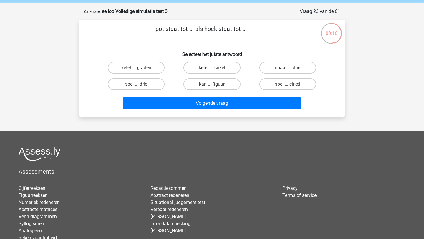
click at [290, 70] on input "spaar ... drie" at bounding box center [290, 70] width 4 height 4
radio input "true"
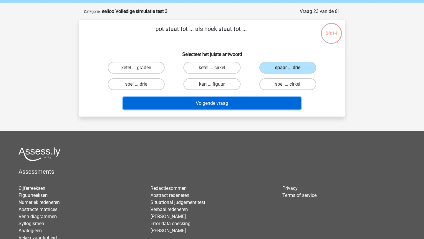
click at [252, 107] on button "Volgende vraag" at bounding box center [212, 103] width 178 height 12
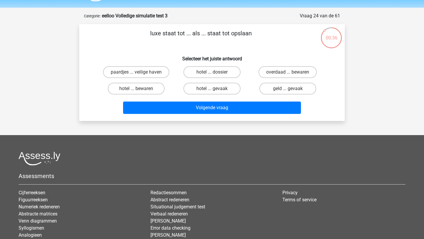
scroll to position [21, 0]
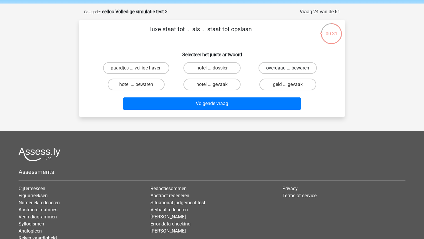
click at [270, 69] on label "overdaad ... bewaren" at bounding box center [288, 68] width 58 height 12
click at [288, 69] on input "overdaad ... bewaren" at bounding box center [290, 70] width 4 height 4
radio input "true"
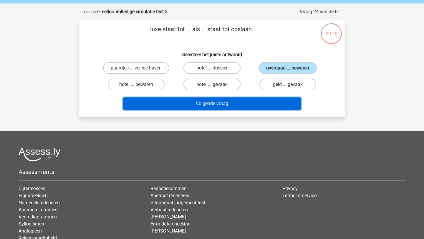
click at [227, 105] on button "Volgende vraag" at bounding box center [212, 103] width 178 height 12
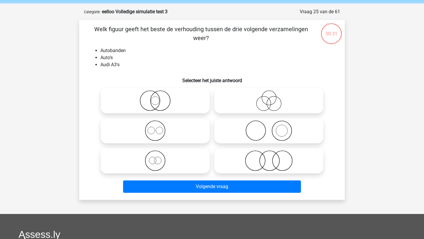
scroll to position [21, 0]
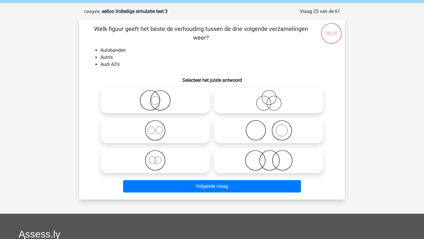
click at [260, 132] on icon at bounding box center [269, 130] width 104 height 21
click at [269, 127] on input "radio" at bounding box center [271, 126] width 4 height 4
radio input "true"
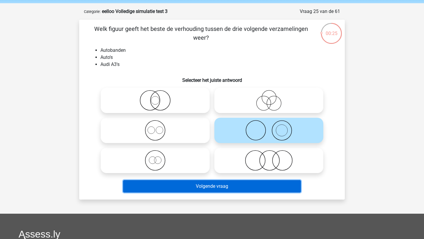
click at [224, 185] on button "Volgende vraag" at bounding box center [212, 186] width 178 height 12
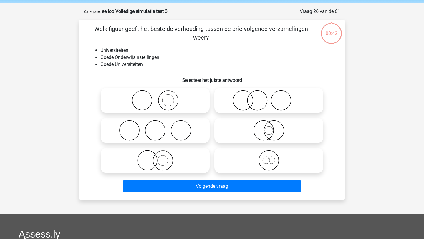
scroll to position [29, 0]
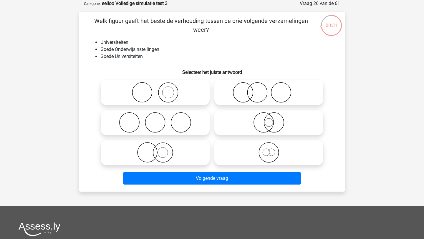
click at [161, 151] on icon at bounding box center [155, 152] width 104 height 21
click at [159, 150] on input "radio" at bounding box center [157, 148] width 4 height 4
radio input "true"
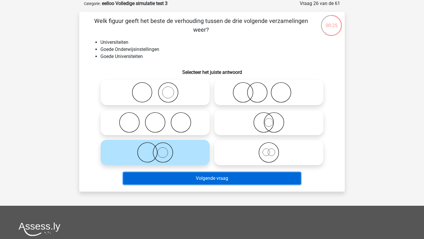
click at [169, 178] on button "Volgende vraag" at bounding box center [212, 178] width 178 height 12
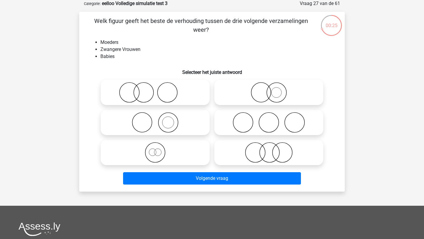
click at [185, 117] on icon at bounding box center [155, 122] width 104 height 21
click at [159, 117] on input "radio" at bounding box center [157, 118] width 4 height 4
radio input "true"
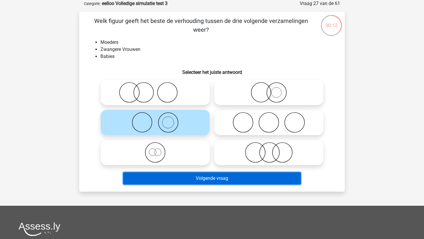
drag, startPoint x: 223, startPoint y: 180, endPoint x: 237, endPoint y: 145, distance: 37.6
click at [237, 145] on div "Welk figuur geeft het beste de verhouding tussen de drie volgende verzamelingen…" at bounding box center [212, 101] width 261 height 170
click at [219, 181] on button "Volgende vraag" at bounding box center [212, 178] width 178 height 12
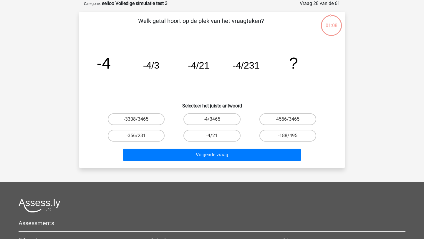
scroll to position [24, 0]
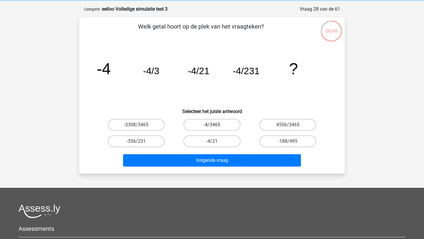
click at [225, 127] on label "-4/3465" at bounding box center [211, 125] width 57 height 12
click at [216, 127] on input "-4/3465" at bounding box center [214, 127] width 4 height 4
radio input "true"
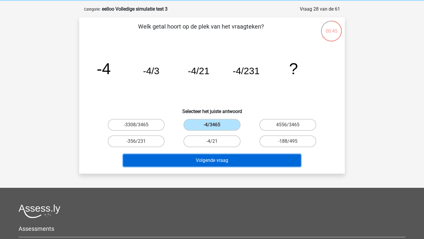
click at [218, 163] on button "Volgende vraag" at bounding box center [212, 160] width 178 height 12
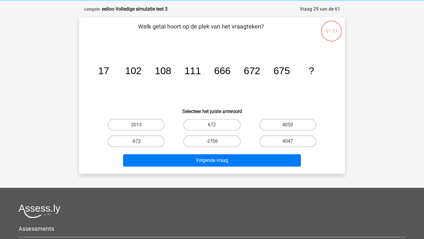
scroll to position [29, 0]
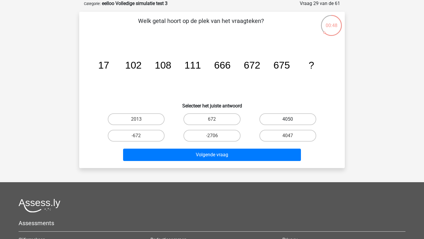
click at [278, 120] on label "4050" at bounding box center [287, 119] width 57 height 12
click at [288, 120] on input "4050" at bounding box center [290, 121] width 4 height 4
radio input "true"
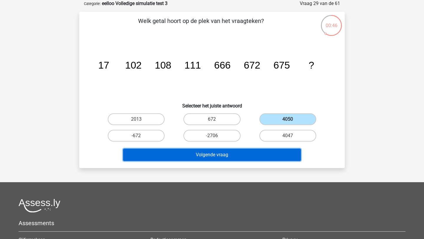
click at [261, 154] on button "Volgende vraag" at bounding box center [212, 155] width 178 height 12
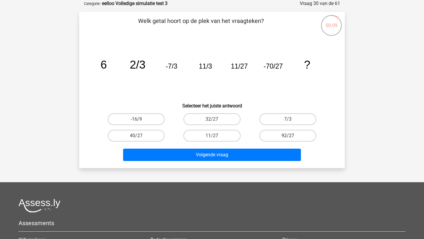
click at [277, 137] on label "92/27" at bounding box center [287, 136] width 57 height 12
click at [288, 137] on input "92/27" at bounding box center [290, 138] width 4 height 4
radio input "true"
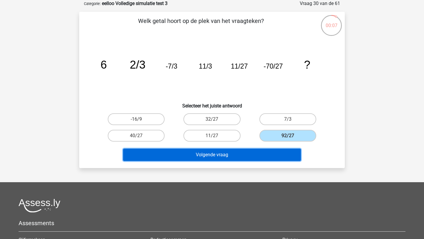
click at [261, 155] on button "Volgende vraag" at bounding box center [212, 155] width 178 height 12
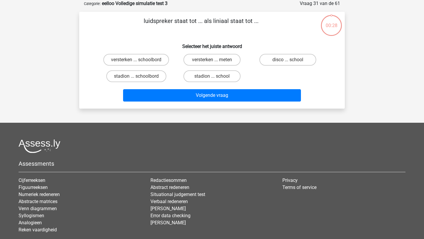
click at [228, 153] on div "Assessments Cijferreeksen Figuurreeksen Numeriek redeneren Abstracte matrices V…" at bounding box center [212, 188] width 396 height 99
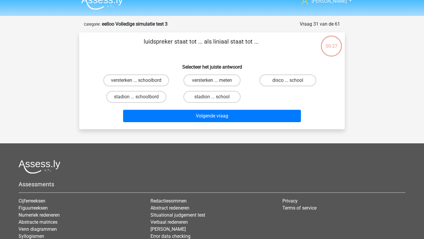
scroll to position [3, 0]
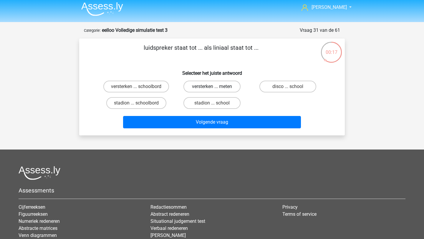
click at [211, 87] on label "versterken ... meten" at bounding box center [211, 87] width 57 height 12
click at [212, 87] on input "versterken ... meten" at bounding box center [214, 89] width 4 height 4
radio input "true"
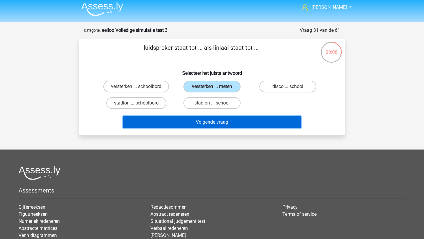
click at [205, 121] on button "Volgende vraag" at bounding box center [212, 122] width 178 height 12
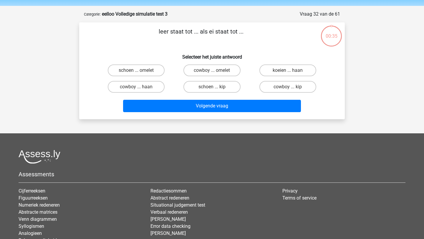
scroll to position [17, 0]
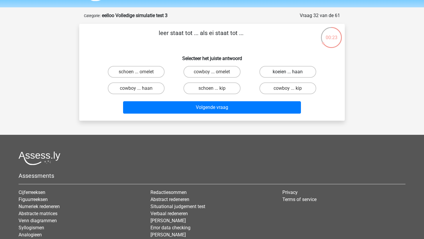
click at [292, 74] on label "koeien ... haan" at bounding box center [287, 72] width 57 height 12
click at [291, 74] on input "koeien ... haan" at bounding box center [290, 74] width 4 height 4
radio input "true"
click at [228, 88] on label "schoen ... kip" at bounding box center [211, 88] width 57 height 12
click at [216, 88] on input "schoen ... kip" at bounding box center [214, 90] width 4 height 4
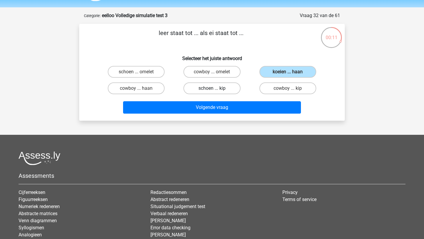
radio input "true"
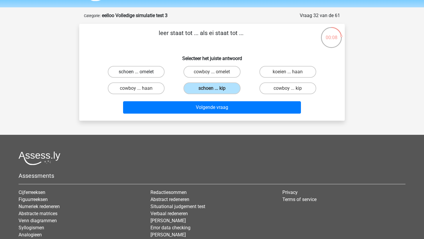
click at [149, 74] on label "schoen ... omelet" at bounding box center [136, 72] width 57 height 12
click at [140, 74] on input "schoen ... omelet" at bounding box center [138, 74] width 4 height 4
radio input "true"
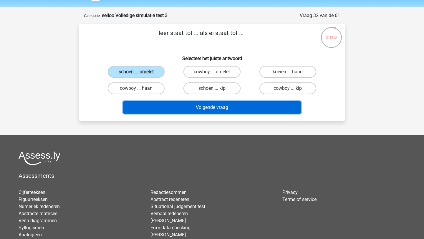
click at [223, 107] on button "Volgende vraag" at bounding box center [212, 107] width 178 height 12
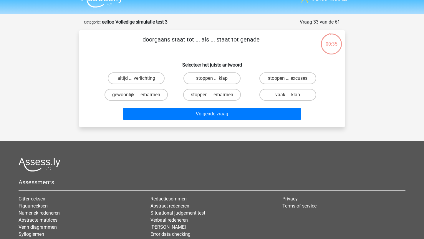
scroll to position [10, 0]
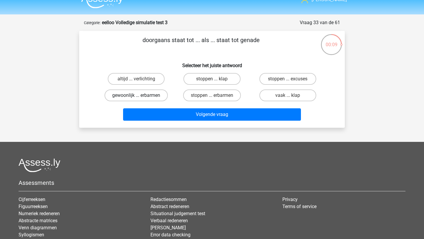
click at [148, 96] on label "gewoonlijk ... erbarmen" at bounding box center [136, 96] width 63 height 12
click at [140, 96] on input "gewoonlijk ... erbarmen" at bounding box center [138, 97] width 4 height 4
radio input "true"
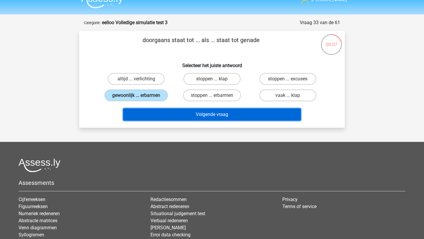
click at [197, 117] on button "Volgende vraag" at bounding box center [212, 114] width 178 height 12
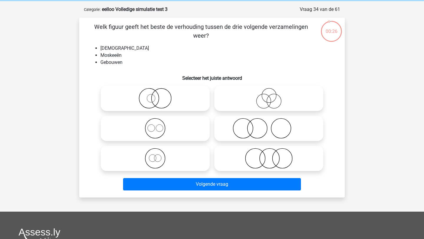
scroll to position [21, 0]
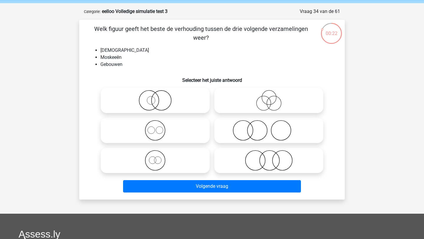
click at [183, 131] on icon at bounding box center [155, 130] width 104 height 21
click at [159, 127] on input "radio" at bounding box center [157, 126] width 4 height 4
radio input "true"
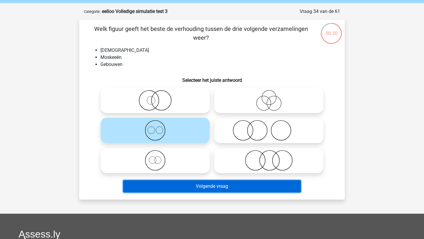
click at [178, 189] on button "Volgende vraag" at bounding box center [212, 186] width 178 height 12
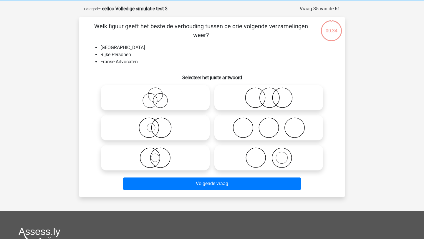
scroll to position [23, 0]
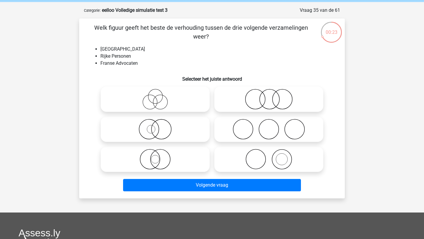
click at [291, 90] on icon at bounding box center [269, 99] width 104 height 21
click at [273, 92] on input "radio" at bounding box center [271, 94] width 4 height 4
radio input "true"
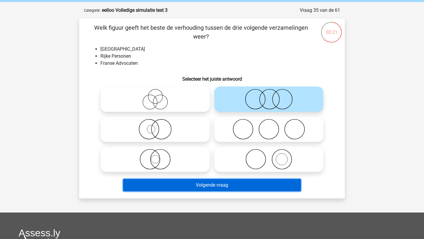
click at [206, 183] on button "Volgende vraag" at bounding box center [212, 185] width 178 height 12
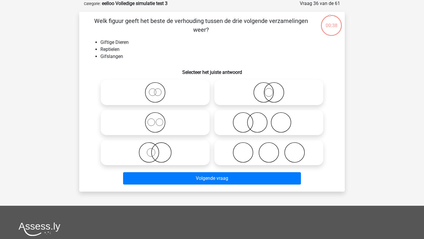
scroll to position [25, 0]
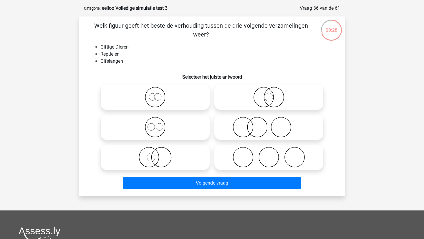
click at [167, 159] on icon at bounding box center [155, 157] width 104 height 21
click at [159, 154] on input "radio" at bounding box center [157, 152] width 4 height 4
radio input "true"
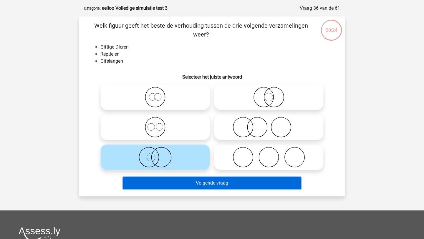
click at [188, 187] on button "Volgende vraag" at bounding box center [212, 183] width 178 height 12
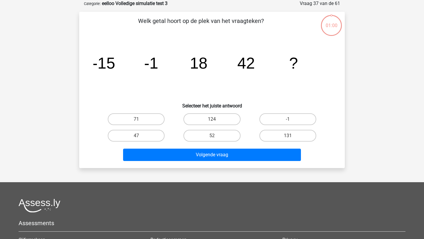
scroll to position [15, 0]
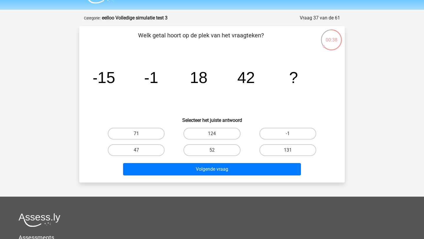
click at [125, 138] on label "71" at bounding box center [136, 134] width 57 height 12
click at [136, 137] on input "71" at bounding box center [138, 136] width 4 height 4
radio input "true"
click at [181, 176] on div "Volgende vraag" at bounding box center [211, 170] width 227 height 15
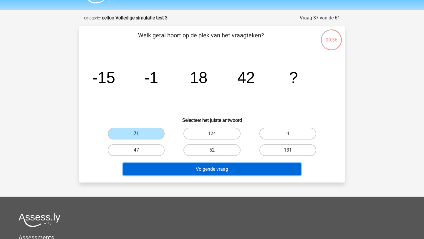
click at [181, 175] on button "Volgende vraag" at bounding box center [212, 169] width 178 height 12
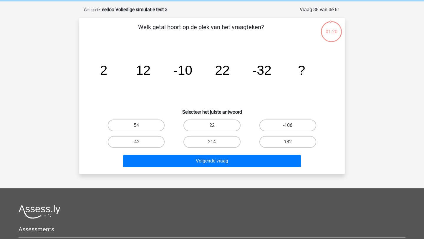
scroll to position [22, 0]
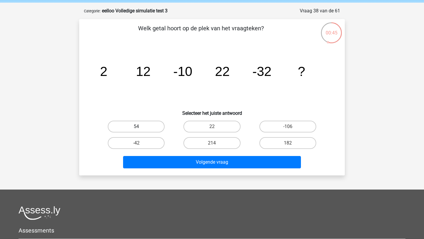
click at [150, 129] on label "54" at bounding box center [136, 127] width 57 height 12
click at [140, 129] on input "54" at bounding box center [138, 129] width 4 height 4
radio input "true"
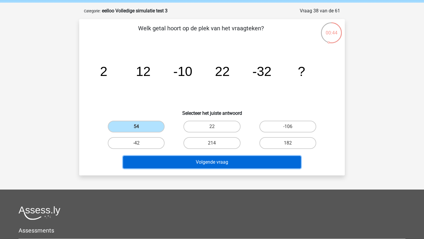
click at [222, 163] on button "Volgende vraag" at bounding box center [212, 162] width 178 height 12
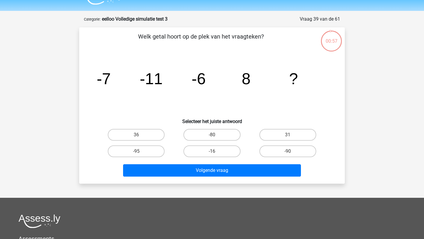
scroll to position [10, 0]
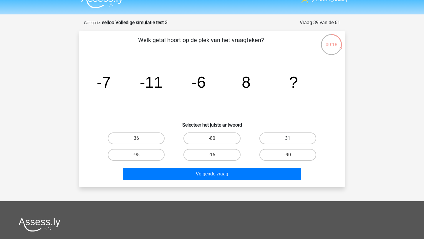
click at [276, 140] on label "31" at bounding box center [287, 138] width 57 height 12
click at [288, 140] on input "31" at bounding box center [290, 140] width 4 height 4
radio input "true"
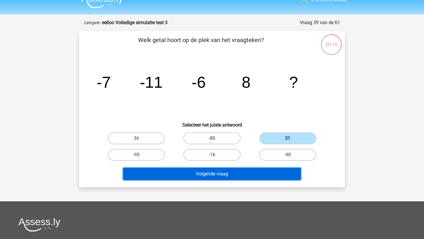
click at [260, 175] on button "Volgende vraag" at bounding box center [212, 174] width 178 height 12
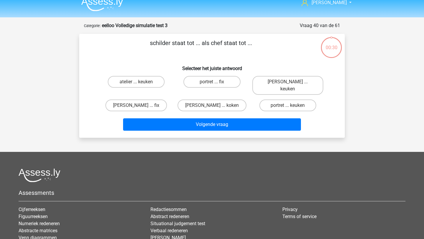
scroll to position [6, 0]
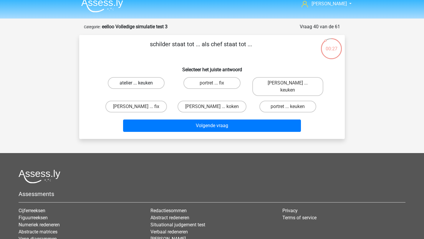
click at [143, 86] on label "atelier ... keuken" at bounding box center [136, 83] width 57 height 12
click at [140, 86] on input "atelier ... keuken" at bounding box center [138, 85] width 4 height 4
radio input "true"
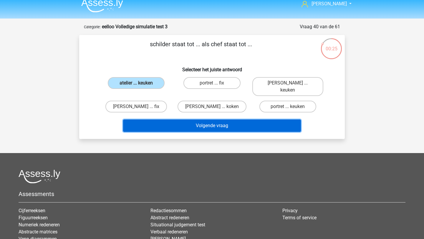
click at [181, 120] on button "Volgende vraag" at bounding box center [212, 126] width 178 height 12
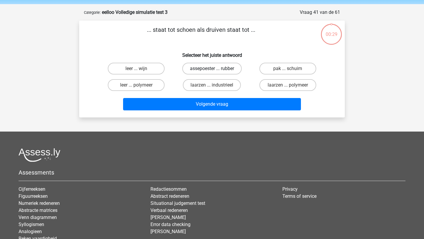
scroll to position [17, 0]
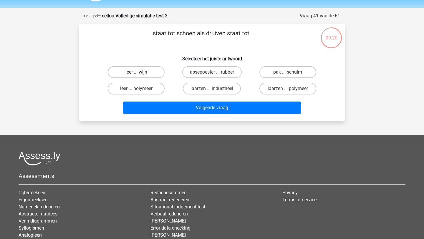
click at [149, 72] on label "leer ... wijn" at bounding box center [136, 72] width 57 height 12
click at [140, 72] on input "leer ... wijn" at bounding box center [138, 74] width 4 height 4
radio input "true"
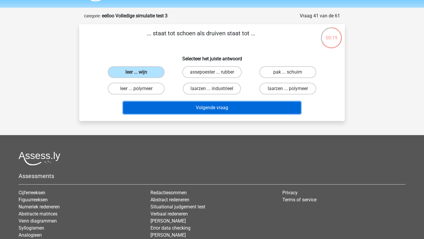
click at [202, 105] on button "Volgende vraag" at bounding box center [212, 108] width 178 height 12
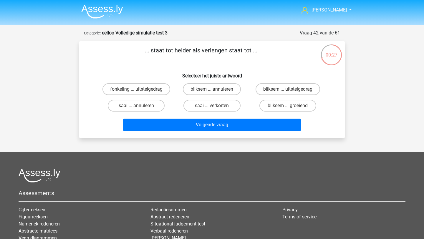
scroll to position [6, 0]
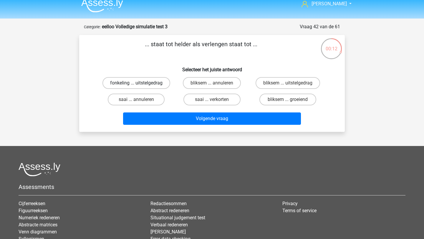
click at [156, 83] on label "fonkeling ... uitstelgedrag" at bounding box center [136, 83] width 68 height 12
click at [140, 83] on input "fonkeling ... uitstelgedrag" at bounding box center [138, 85] width 4 height 4
radio input "true"
click at [205, 100] on label "saai ... verkorten" at bounding box center [211, 100] width 57 height 12
click at [212, 100] on input "saai ... verkorten" at bounding box center [214, 102] width 4 height 4
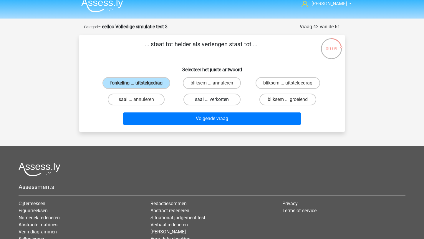
radio input "true"
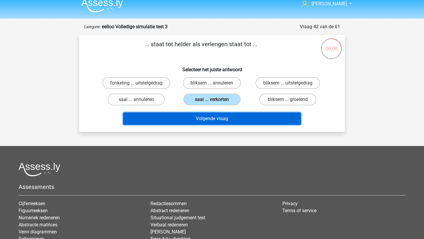
click at [203, 119] on button "Volgende vraag" at bounding box center [212, 118] width 178 height 12
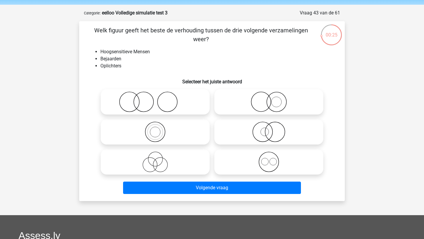
scroll to position [22, 0]
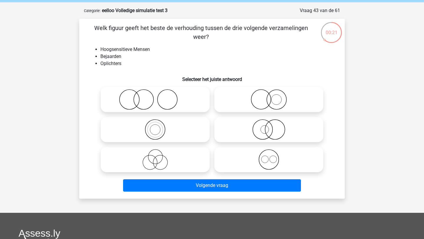
click at [160, 155] on icon at bounding box center [155, 159] width 104 height 21
click at [159, 155] on input "radio" at bounding box center [157, 155] width 4 height 4
radio input "true"
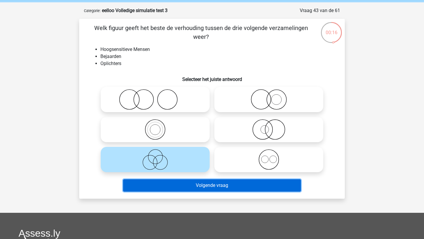
click at [169, 186] on button "Volgende vraag" at bounding box center [212, 185] width 178 height 12
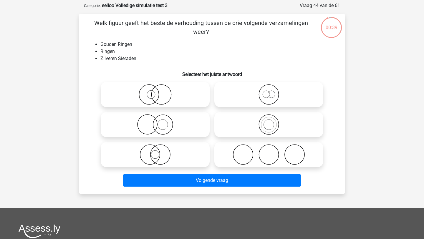
scroll to position [28, 0]
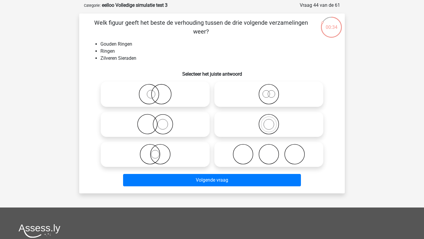
click at [174, 122] on icon at bounding box center [155, 124] width 104 height 21
click at [159, 121] on input "radio" at bounding box center [157, 119] width 4 height 4
radio input "true"
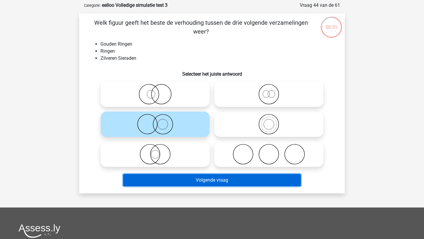
click at [190, 181] on button "Volgende vraag" at bounding box center [212, 180] width 178 height 12
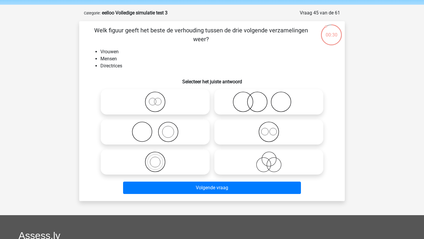
scroll to position [20, 0]
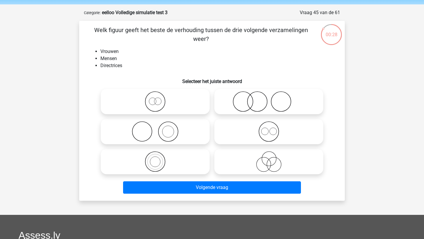
click at [161, 162] on icon at bounding box center [155, 161] width 104 height 21
click at [159, 159] on input "radio" at bounding box center [157, 157] width 4 height 4
radio input "true"
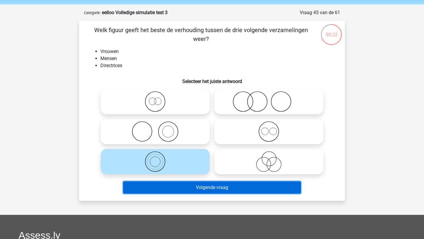
click at [175, 187] on button "Volgende vraag" at bounding box center [212, 187] width 178 height 12
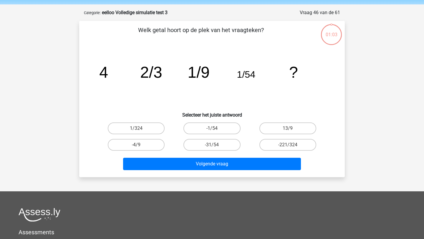
scroll to position [29, 0]
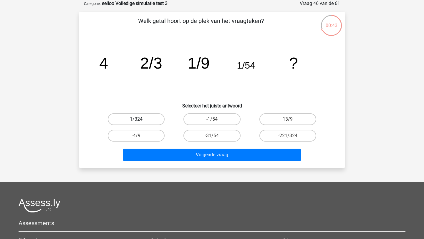
click at [146, 119] on label "1/324" at bounding box center [136, 119] width 57 height 12
click at [140, 119] on input "1/324" at bounding box center [138, 121] width 4 height 4
radio input "true"
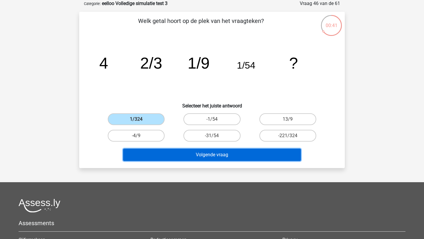
click at [216, 153] on button "Volgende vraag" at bounding box center [212, 155] width 178 height 12
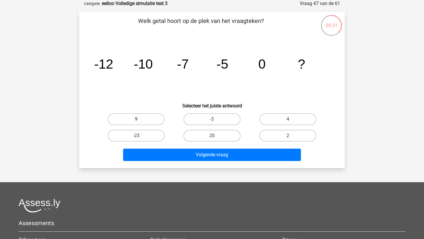
click at [143, 119] on label "9" at bounding box center [136, 119] width 57 height 12
click at [140, 119] on input "9" at bounding box center [138, 121] width 4 height 4
radio input "true"
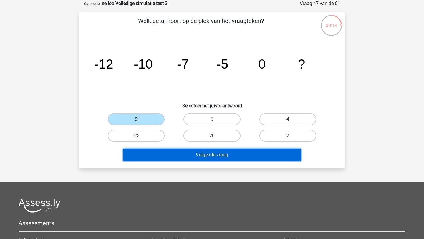
drag, startPoint x: 240, startPoint y: 157, endPoint x: 266, endPoint y: 142, distance: 30.3
click at [266, 142] on div "Welk getal hoort op de plek van het vraagteken? image/svg+xml -12 -10 -7 -5 0 ?…" at bounding box center [212, 89] width 261 height 147
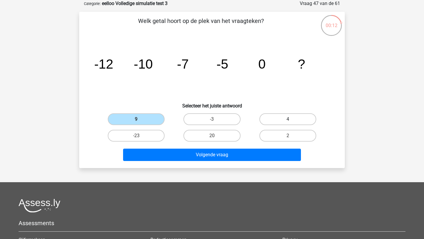
click at [285, 123] on label "4" at bounding box center [287, 119] width 57 height 12
click at [288, 123] on input "4" at bounding box center [290, 121] width 4 height 4
radio input "true"
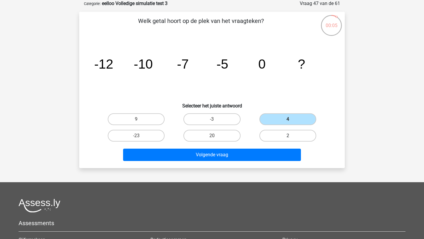
click at [297, 140] on label "2" at bounding box center [287, 136] width 57 height 12
click at [291, 140] on input "2" at bounding box center [290, 138] width 4 height 4
radio input "true"
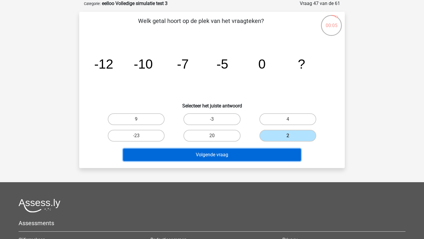
click at [276, 149] on button "Volgende vraag" at bounding box center [212, 155] width 178 height 12
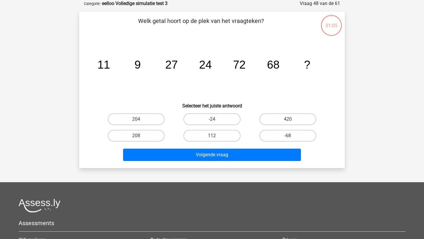
scroll to position [15, 0]
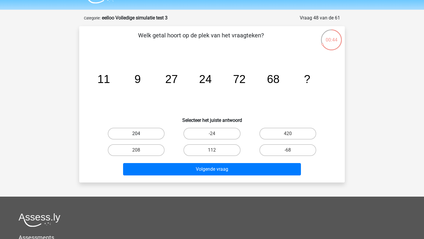
click at [151, 135] on label "204" at bounding box center [136, 134] width 57 height 12
click at [140, 135] on input "204" at bounding box center [138, 136] width 4 height 4
radio input "true"
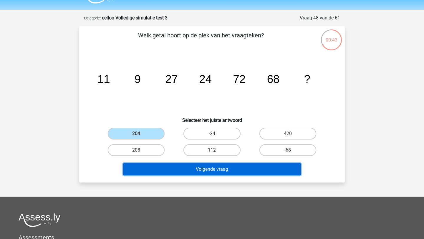
click at [195, 174] on button "Volgende vraag" at bounding box center [212, 169] width 178 height 12
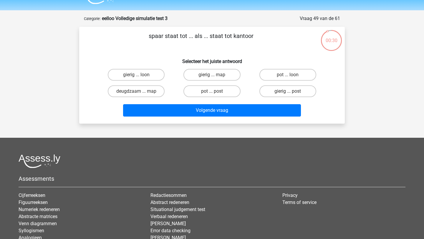
scroll to position [8, 0]
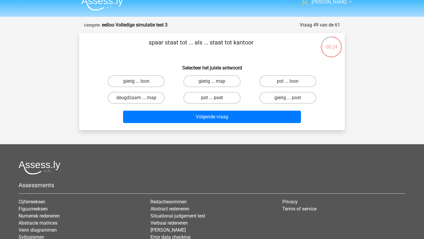
click at [206, 100] on label "pot ... post" at bounding box center [211, 98] width 57 height 12
click at [212, 100] on input "pot ... post" at bounding box center [214, 100] width 4 height 4
radio input "true"
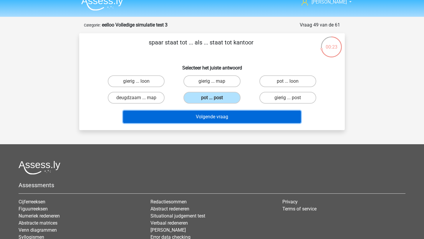
click at [211, 118] on button "Volgende vraag" at bounding box center [212, 117] width 178 height 12
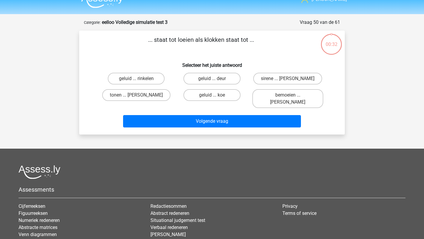
scroll to position [0, 0]
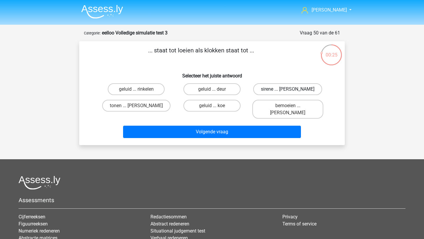
click at [296, 89] on label "sirene ... luiden" at bounding box center [287, 89] width 69 height 12
click at [291, 89] on input "sirene ... luiden" at bounding box center [290, 91] width 4 height 4
radio input "true"
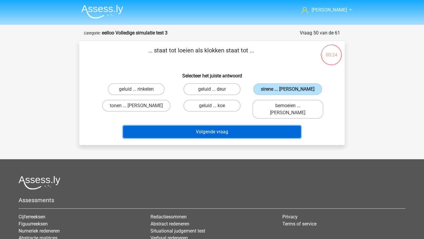
click at [253, 126] on button "Volgende vraag" at bounding box center [212, 132] width 178 height 12
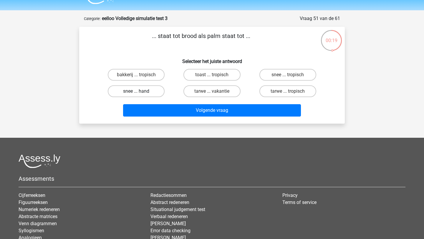
scroll to position [14, 0]
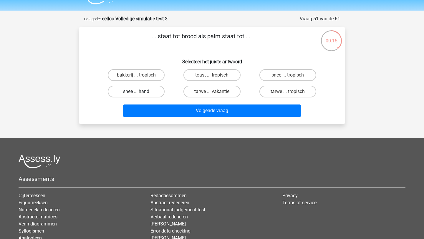
click at [147, 92] on label "snee ... hand" at bounding box center [136, 92] width 57 height 12
click at [140, 92] on input "snee ... hand" at bounding box center [138, 94] width 4 height 4
radio input "true"
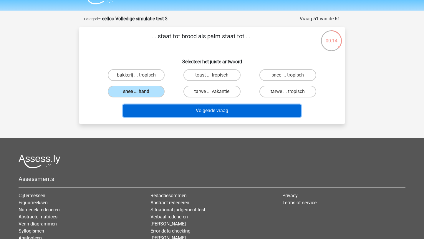
click at [156, 113] on button "Volgende vraag" at bounding box center [212, 111] width 178 height 12
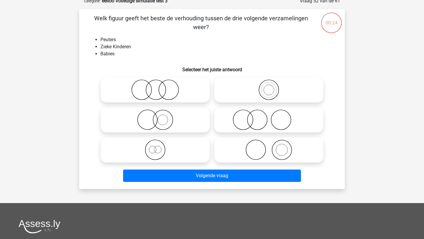
scroll to position [32, 0]
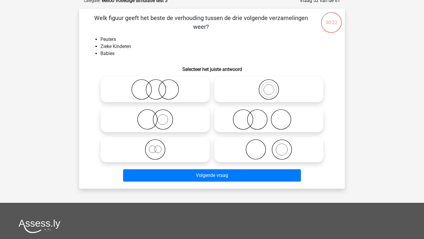
click at [155, 94] on icon at bounding box center [155, 89] width 104 height 21
click at [155, 87] on input "radio" at bounding box center [157, 85] width 4 height 4
radio input "true"
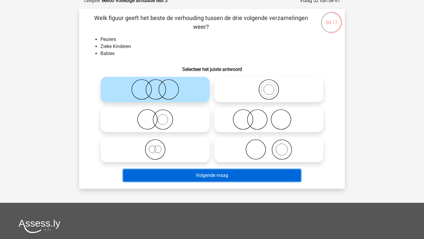
drag, startPoint x: 206, startPoint y: 173, endPoint x: 177, endPoint y: -26, distance: 201.0
click at [177, 0] on html "Jens jensr106@gmail.com" at bounding box center [212, 163] width 424 height 391
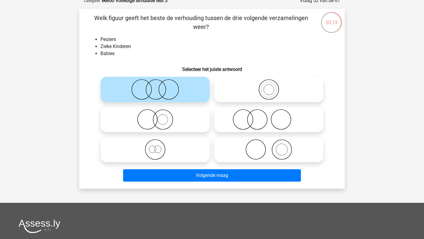
click at [176, 152] on icon at bounding box center [155, 149] width 104 height 21
click at [159, 147] on input "radio" at bounding box center [157, 145] width 4 height 4
radio input "true"
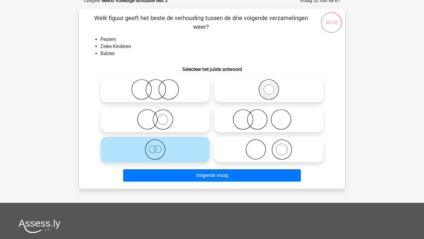
click at [167, 95] on icon at bounding box center [155, 89] width 104 height 21
click at [159, 87] on input "radio" at bounding box center [157, 85] width 4 height 4
radio input "true"
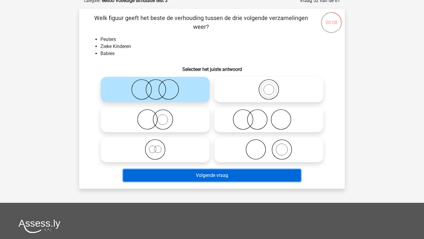
click at [176, 178] on button "Volgende vraag" at bounding box center [212, 175] width 178 height 12
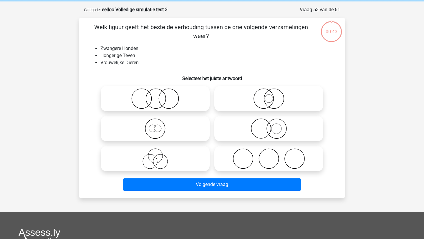
scroll to position [22, 0]
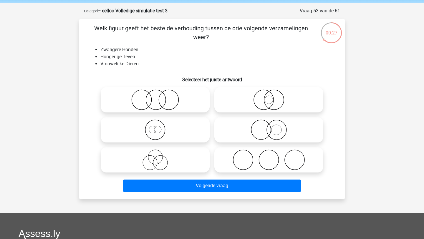
click at [164, 101] on icon at bounding box center [155, 100] width 104 height 21
click at [159, 97] on input "radio" at bounding box center [157, 95] width 4 height 4
radio input "true"
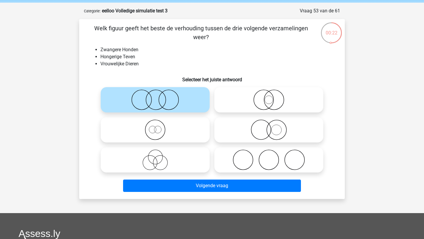
click at [169, 136] on icon at bounding box center [155, 130] width 104 height 21
click at [159, 127] on input "radio" at bounding box center [157, 125] width 4 height 4
radio input "true"
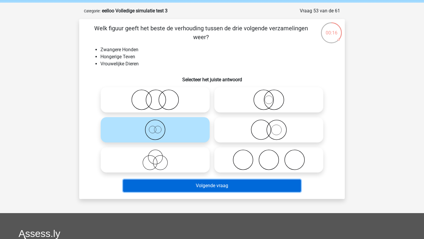
click at [170, 184] on button "Volgende vraag" at bounding box center [212, 186] width 178 height 12
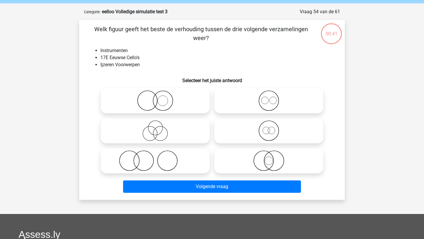
scroll to position [18, 0]
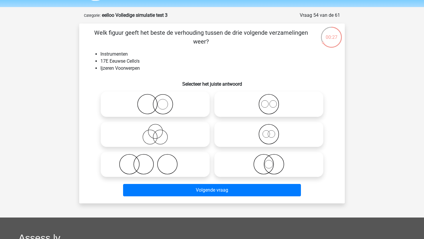
click at [269, 168] on icon at bounding box center [269, 164] width 104 height 21
click at [269, 161] on input "radio" at bounding box center [271, 160] width 4 height 4
radio input "true"
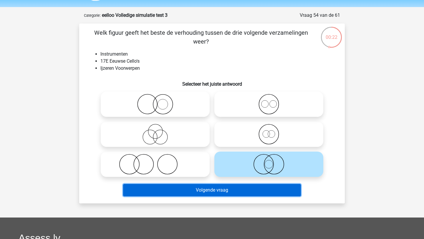
click at [248, 193] on button "Volgende vraag" at bounding box center [212, 190] width 178 height 12
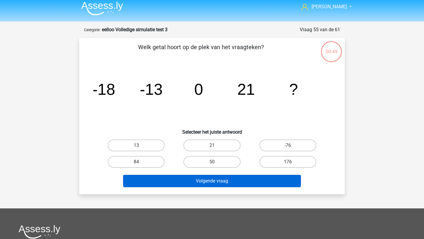
scroll to position [4, 0]
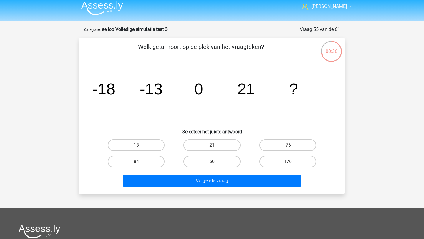
click at [214, 163] on input "50" at bounding box center [214, 164] width 4 height 4
radio input "true"
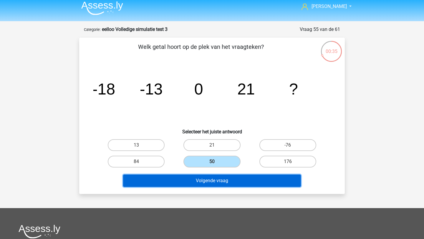
click at [214, 182] on button "Volgende vraag" at bounding box center [212, 181] width 178 height 12
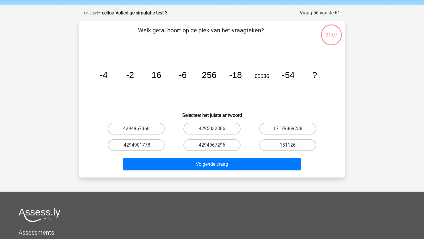
scroll to position [15, 0]
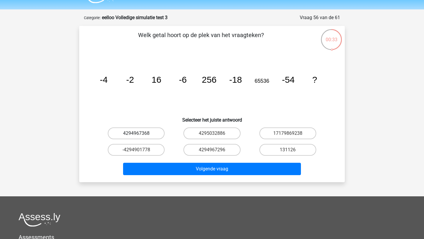
click at [159, 133] on label "4294967368" at bounding box center [136, 133] width 57 height 12
click at [140, 133] on input "4294967368" at bounding box center [138, 135] width 4 height 4
radio input "true"
click at [211, 135] on label "4295032886" at bounding box center [211, 133] width 57 height 12
click at [212, 135] on input "4295032886" at bounding box center [214, 135] width 4 height 4
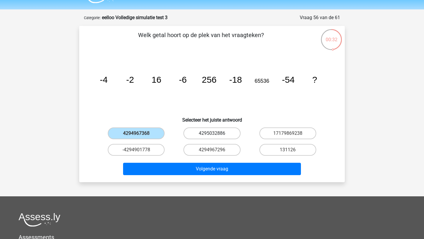
radio input "true"
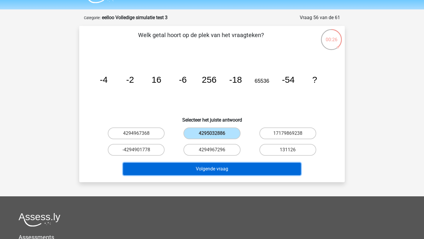
click at [207, 168] on button "Volgende vraag" at bounding box center [212, 169] width 178 height 12
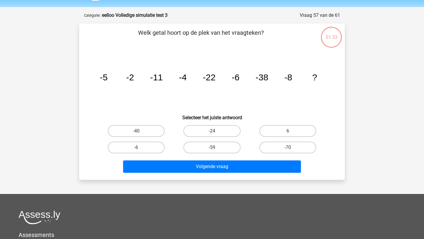
scroll to position [17, 0]
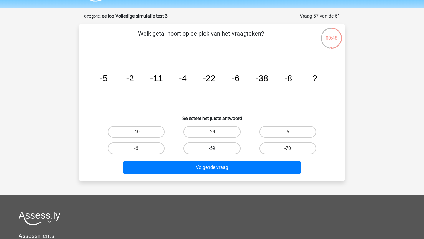
click at [217, 148] on label "-59" at bounding box center [211, 149] width 57 height 12
click at [216, 148] on input "-59" at bounding box center [214, 150] width 4 height 4
radio input "true"
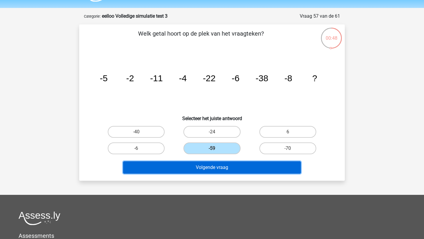
click at [215, 169] on button "Volgende vraag" at bounding box center [212, 167] width 178 height 12
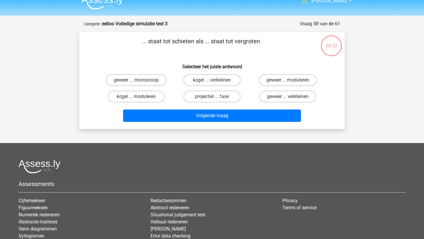
scroll to position [6, 0]
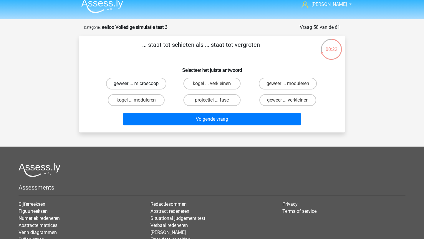
click at [127, 84] on label "geweer ... microscoop" at bounding box center [136, 84] width 60 height 12
click at [136, 84] on input "geweer ... microscoop" at bounding box center [138, 86] width 4 height 4
radio input "true"
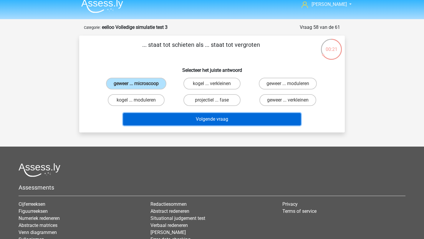
click at [179, 119] on button "Volgende vraag" at bounding box center [212, 119] width 178 height 12
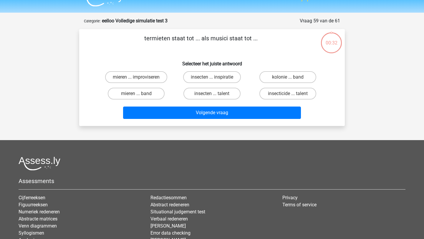
scroll to position [11, 0]
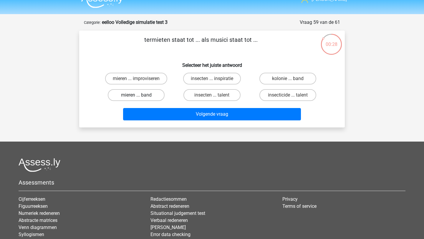
click at [150, 95] on label "mieren ... band" at bounding box center [136, 95] width 57 height 12
click at [140, 95] on input "mieren ... band" at bounding box center [138, 97] width 4 height 4
radio input "true"
click at [286, 78] on label "kolonie ... band" at bounding box center [287, 79] width 57 height 12
click at [288, 79] on input "kolonie ... band" at bounding box center [290, 81] width 4 height 4
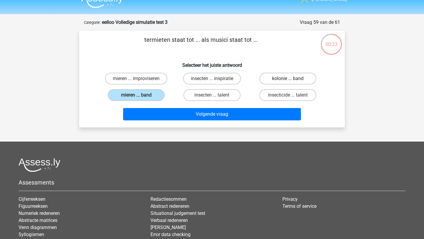
radio input "true"
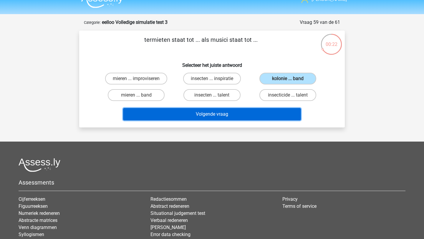
click at [248, 118] on button "Volgende vraag" at bounding box center [212, 114] width 178 height 12
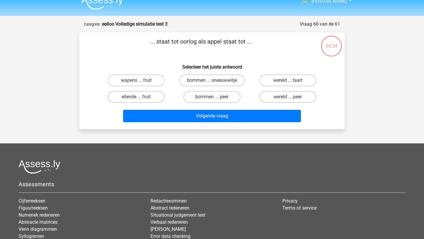
scroll to position [7, 0]
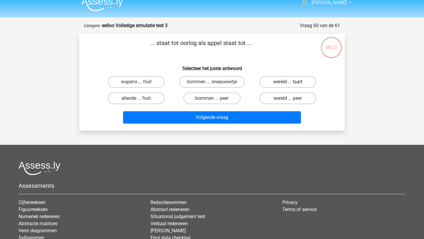
click at [281, 82] on label "wereld ... taart" at bounding box center [287, 82] width 57 height 12
click at [288, 82] on input "wereld ... taart" at bounding box center [290, 84] width 4 height 4
radio input "true"
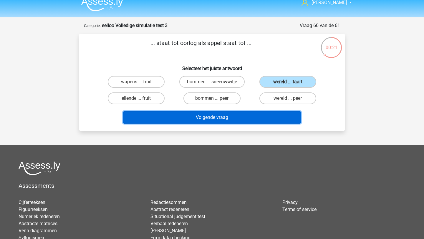
click at [240, 118] on button "Volgende vraag" at bounding box center [212, 117] width 178 height 12
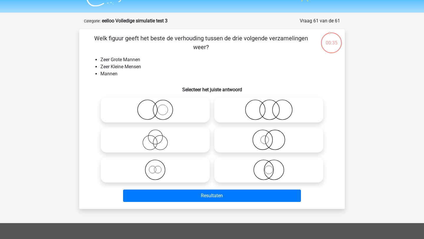
scroll to position [9, 0]
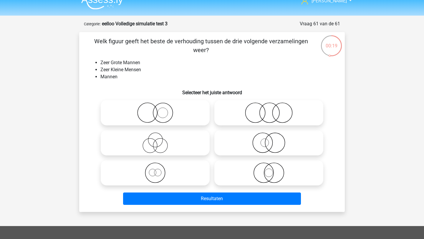
click at [178, 113] on icon at bounding box center [155, 112] width 104 height 21
click at [159, 110] on input "radio" at bounding box center [157, 108] width 4 height 4
radio input "true"
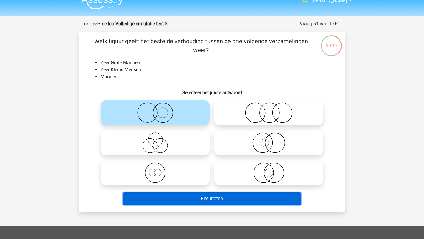
click at [184, 201] on button "Resultaten" at bounding box center [212, 199] width 178 height 12
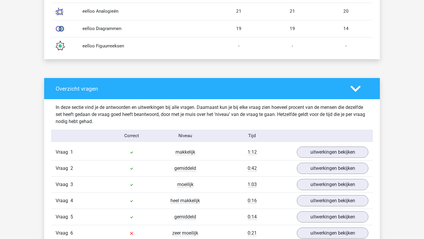
scroll to position [395, 0]
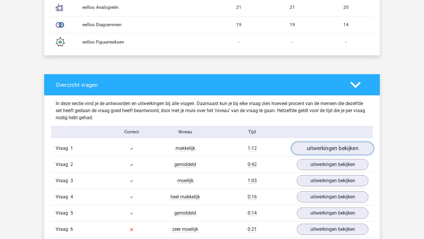
click at [332, 150] on link "uitwerkingen bekijken" at bounding box center [332, 148] width 82 height 13
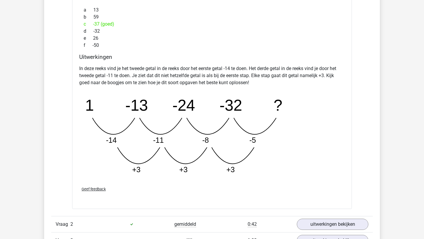
scroll to position [725, 0]
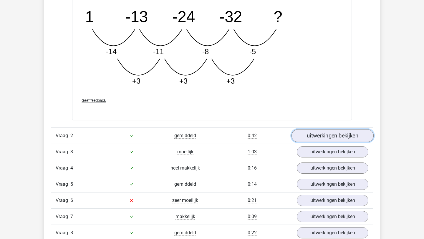
click at [326, 139] on link "uitwerkingen bekijken" at bounding box center [332, 135] width 82 height 13
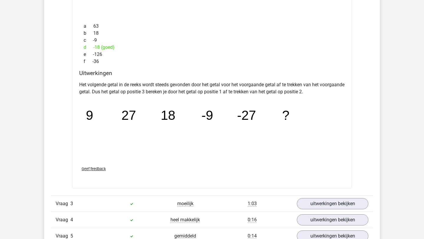
scroll to position [944, 0]
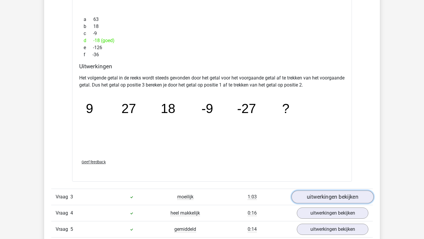
click at [331, 196] on link "uitwerkingen bekijken" at bounding box center [332, 197] width 82 height 13
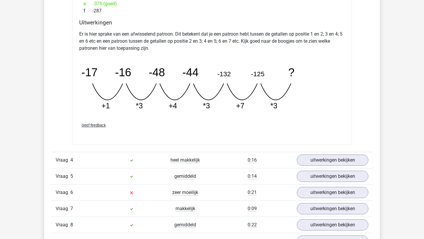
scroll to position [1270, 0]
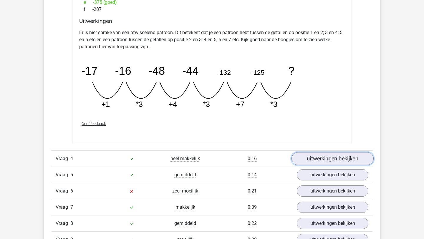
click at [314, 159] on link "uitwerkingen bekijken" at bounding box center [332, 158] width 82 height 13
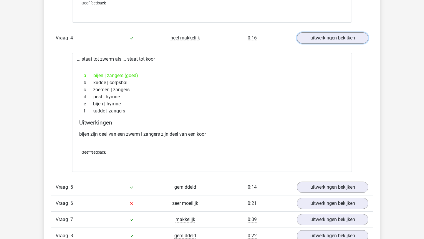
scroll to position [1403, 0]
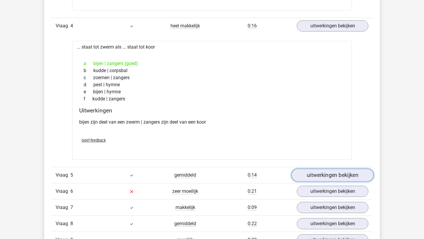
click at [320, 171] on link "uitwerkingen bekijken" at bounding box center [332, 175] width 82 height 13
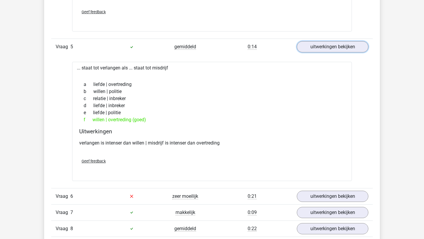
scroll to position [1574, 0]
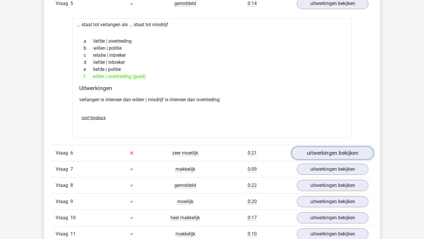
click at [308, 152] on link "uitwerkingen bekijken" at bounding box center [332, 153] width 82 height 13
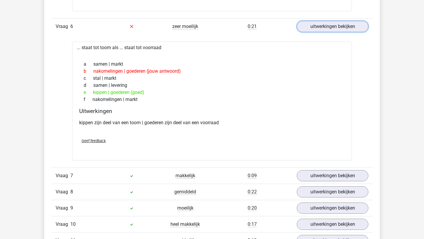
scroll to position [1703, 0]
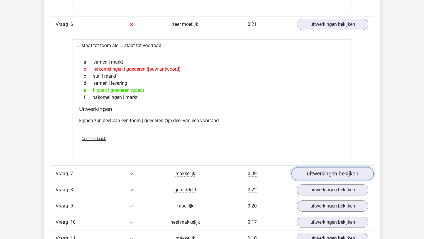
click at [312, 174] on link "uitwerkingen bekijken" at bounding box center [332, 173] width 82 height 13
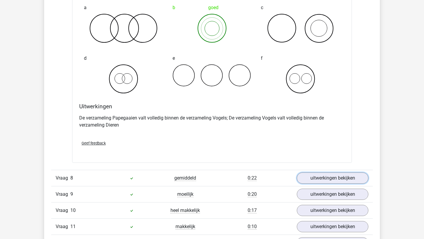
scroll to position [1940, 0]
click at [319, 174] on link "uitwerkingen bekijken" at bounding box center [332, 177] width 82 height 13
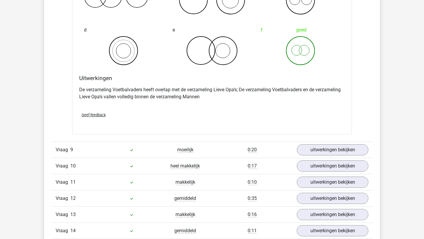
scroll to position [2209, 0]
click at [311, 152] on link "uitwerkingen bekijken" at bounding box center [332, 149] width 82 height 13
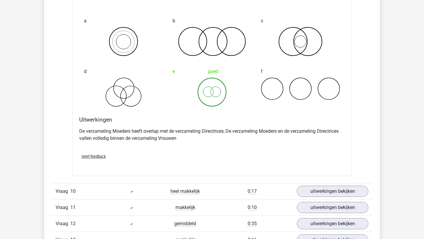
scroll to position [2439, 0]
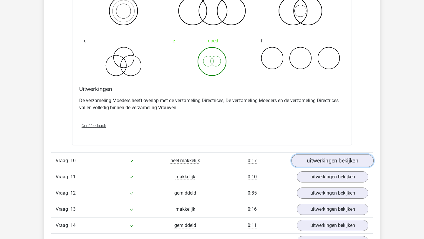
click at [326, 161] on link "uitwerkingen bekijken" at bounding box center [332, 161] width 82 height 13
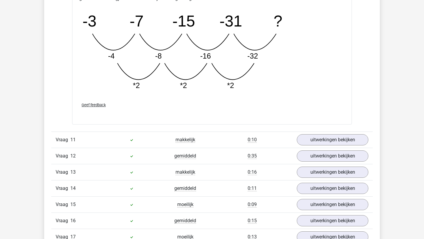
scroll to position [2777, 0]
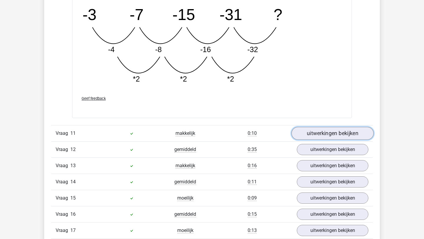
click at [319, 136] on link "uitwerkingen bekijken" at bounding box center [332, 133] width 82 height 13
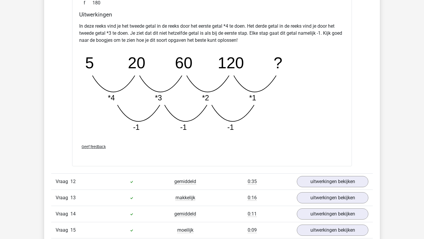
scroll to position [3047, 0]
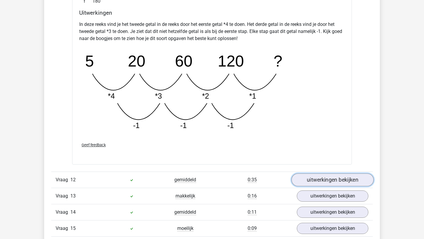
click at [324, 180] on link "uitwerkingen bekijken" at bounding box center [332, 179] width 82 height 13
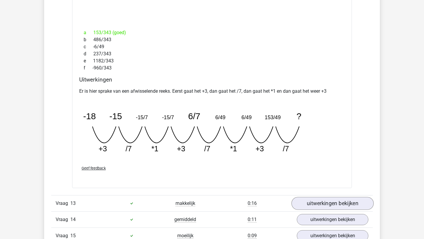
scroll to position [3339, 0]
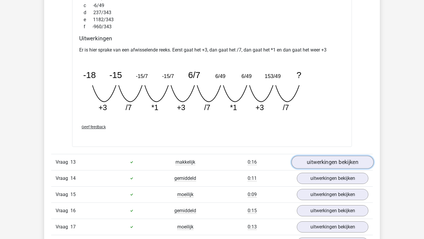
click at [324, 161] on link "uitwerkingen bekijken" at bounding box center [332, 162] width 82 height 13
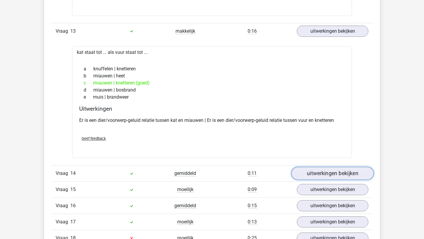
click at [318, 172] on link "uitwerkingen bekijken" at bounding box center [332, 173] width 82 height 13
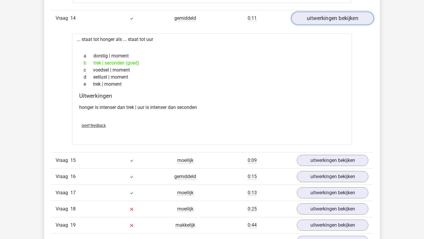
scroll to position [3634, 0]
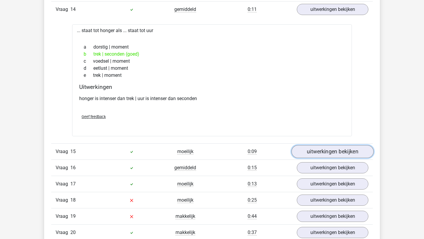
click at [316, 156] on link "uitwerkingen bekijken" at bounding box center [332, 151] width 82 height 13
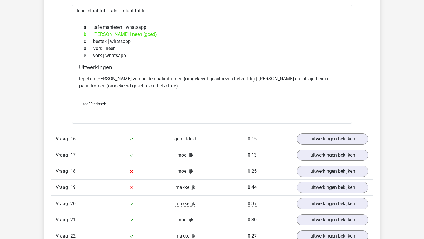
scroll to position [3808, 0]
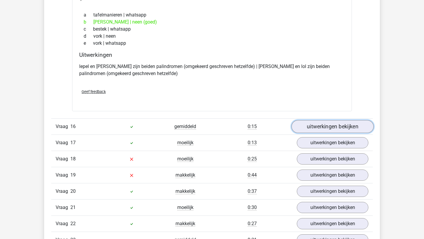
click at [317, 130] on link "uitwerkingen bekijken" at bounding box center [332, 126] width 82 height 13
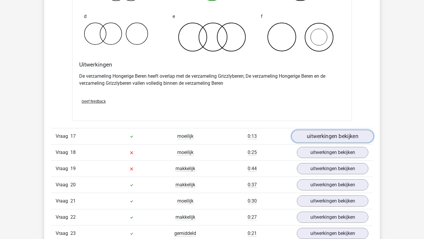
click at [316, 133] on link "uitwerkingen bekijken" at bounding box center [332, 136] width 82 height 13
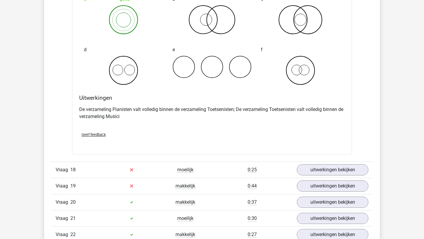
scroll to position [4262, 0]
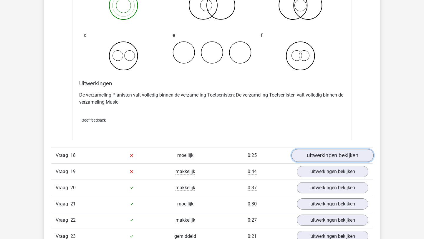
click at [329, 160] on link "uitwerkingen bekijken" at bounding box center [332, 155] width 82 height 13
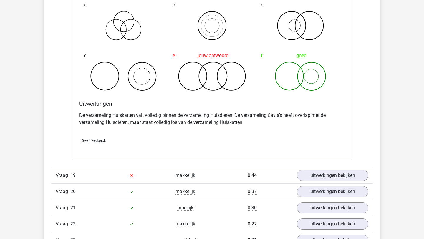
scroll to position [4513, 0]
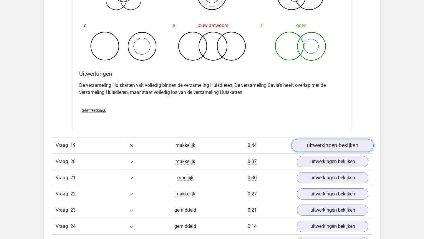
click at [315, 148] on link "uitwerkingen bekijken" at bounding box center [332, 145] width 82 height 13
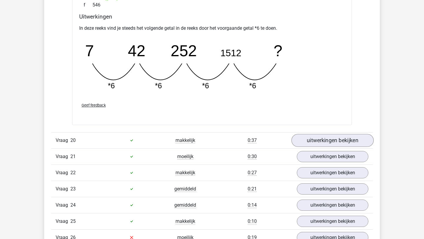
scroll to position [4788, 0]
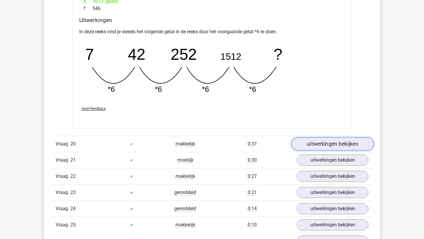
click at [316, 143] on link "uitwerkingen bekijken" at bounding box center [332, 143] width 82 height 13
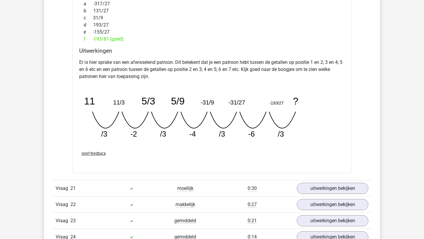
scroll to position [5031, 0]
click at [308, 190] on link "uitwerkingen bekijken" at bounding box center [332, 188] width 82 height 13
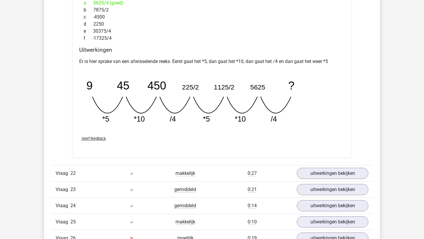
scroll to position [5321, 0]
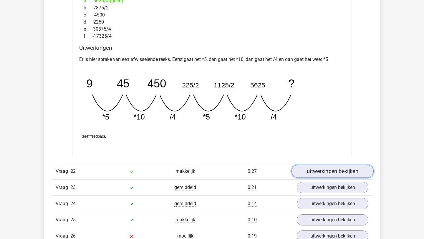
click at [316, 170] on link "uitwerkingen bekijken" at bounding box center [332, 171] width 82 height 13
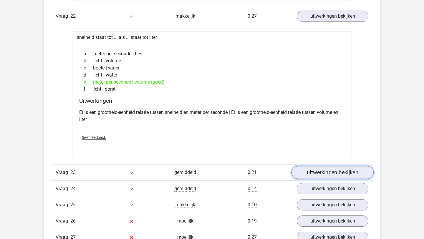
click at [316, 171] on link "uitwerkingen bekijken" at bounding box center [332, 172] width 82 height 13
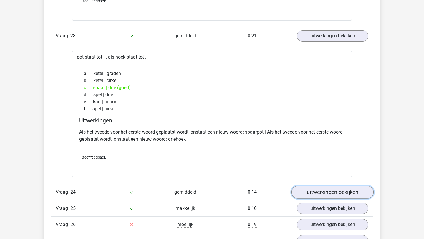
click at [320, 194] on link "uitwerkingen bekijken" at bounding box center [332, 192] width 82 height 13
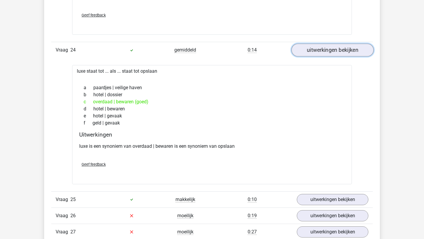
scroll to position [5756, 0]
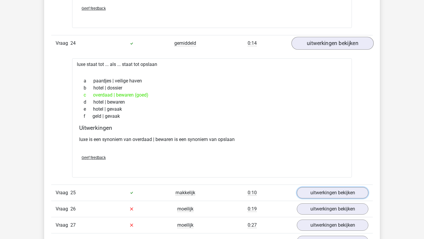
click at [320, 194] on link "uitwerkingen bekijken" at bounding box center [333, 192] width 72 height 11
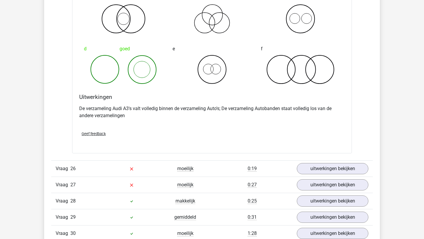
scroll to position [6054, 0]
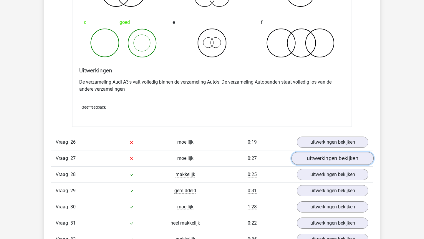
click at [337, 154] on link "uitwerkingen bekijken" at bounding box center [332, 158] width 82 height 13
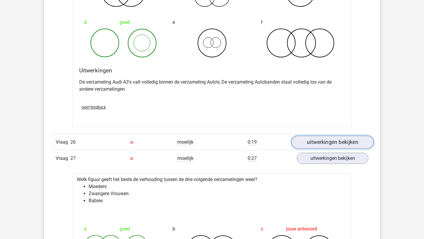
click at [336, 147] on link "uitwerkingen bekijken" at bounding box center [332, 142] width 82 height 13
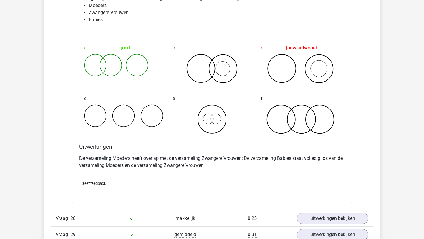
scroll to position [6603, 0]
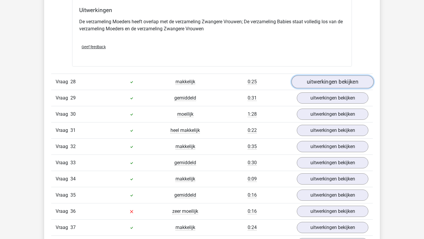
click at [319, 83] on link "uitwerkingen bekijken" at bounding box center [332, 81] width 82 height 13
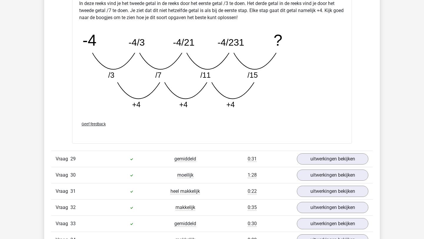
scroll to position [6866, 0]
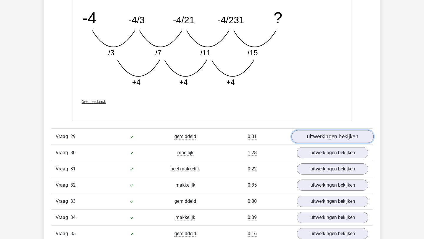
click at [313, 136] on link "uitwerkingen bekijken" at bounding box center [332, 136] width 82 height 13
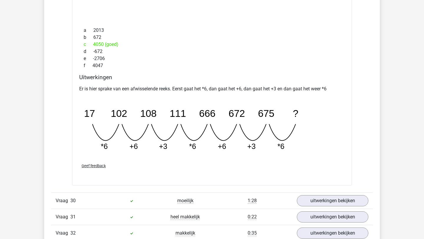
scroll to position [7112, 0]
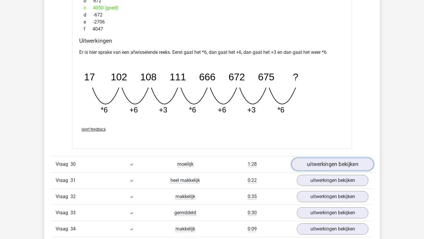
click at [315, 165] on link "uitwerkingen bekijken" at bounding box center [332, 164] width 82 height 13
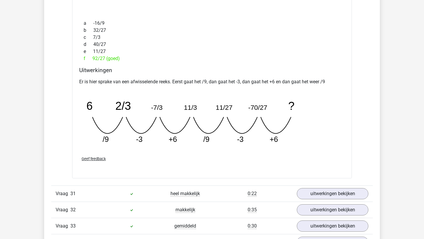
scroll to position [7360, 0]
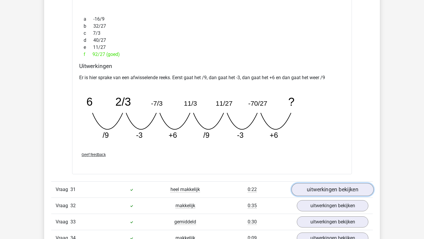
click at [313, 186] on link "uitwerkingen bekijken" at bounding box center [332, 189] width 82 height 13
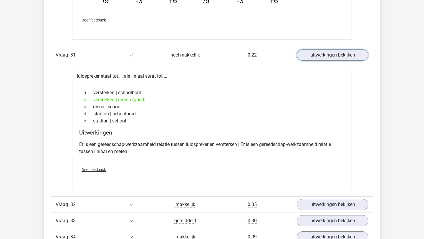
scroll to position [7549, 0]
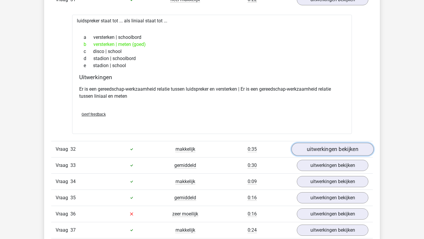
click at [308, 145] on link "uitwerkingen bekijken" at bounding box center [332, 149] width 82 height 13
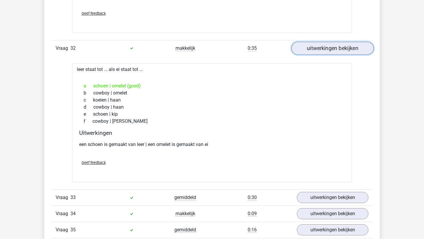
scroll to position [7651, 0]
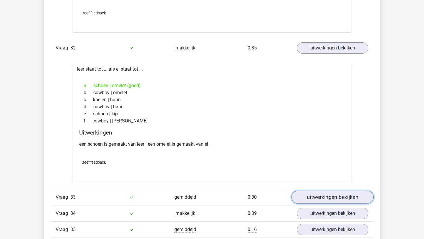
click at [350, 200] on link "uitwerkingen bekijken" at bounding box center [332, 197] width 82 height 13
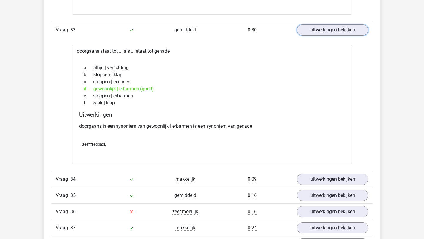
scroll to position [7841, 0]
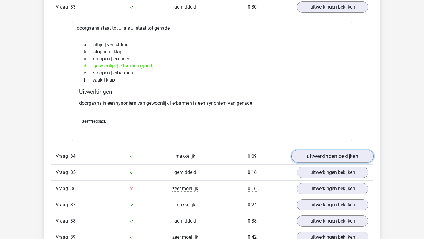
click at [314, 156] on link "uitwerkingen bekijken" at bounding box center [332, 156] width 82 height 13
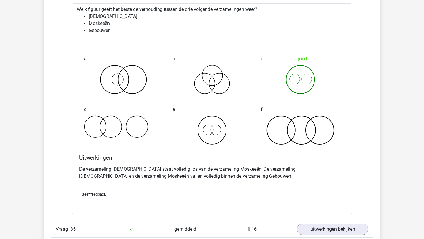
scroll to position [8069, 0]
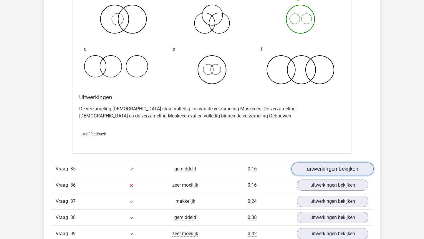
click at [309, 168] on link "uitwerkingen bekijken" at bounding box center [332, 169] width 82 height 13
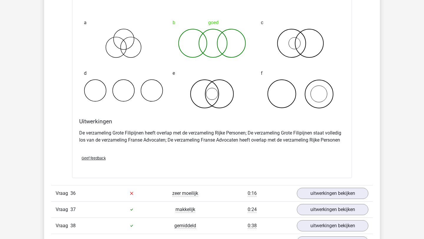
scroll to position [8343, 0]
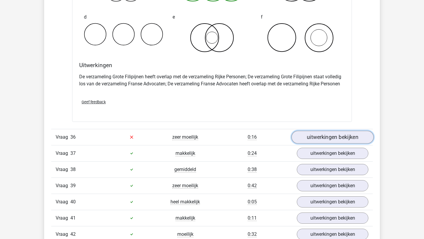
click at [312, 137] on link "uitwerkingen bekijken" at bounding box center [332, 137] width 82 height 13
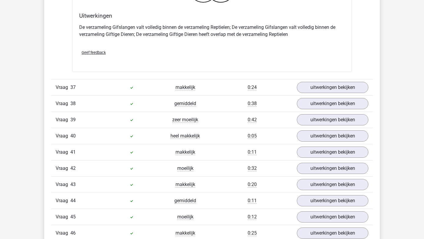
scroll to position [8652, 0]
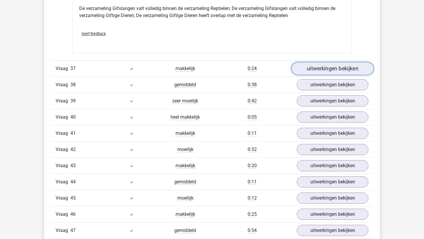
click at [341, 73] on link "uitwerkingen bekijken" at bounding box center [332, 68] width 82 height 13
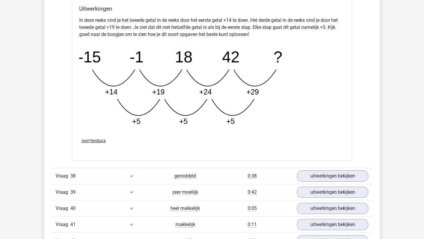
scroll to position [8869, 0]
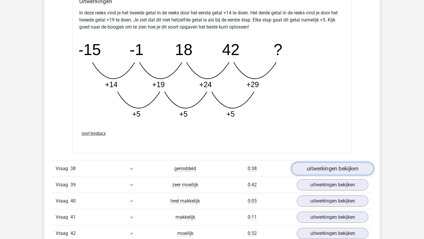
click at [317, 169] on link "uitwerkingen bekijken" at bounding box center [332, 168] width 82 height 13
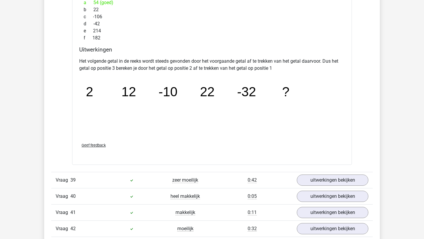
scroll to position [9156, 0]
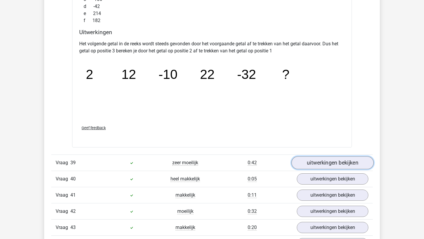
click at [322, 163] on link "uitwerkingen bekijken" at bounding box center [332, 162] width 82 height 13
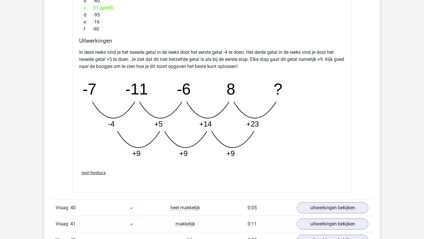
scroll to position [9472, 0]
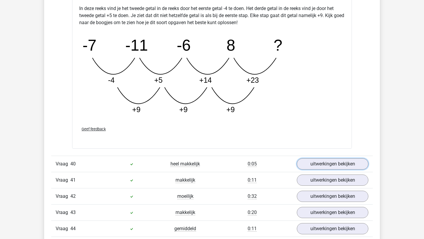
click at [322, 163] on link "uitwerkingen bekijken" at bounding box center [333, 163] width 72 height 11
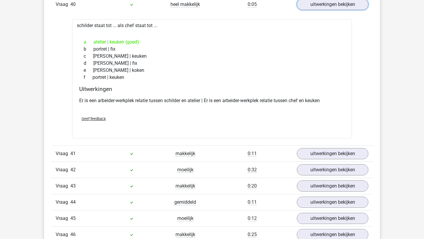
scroll to position [9669, 0]
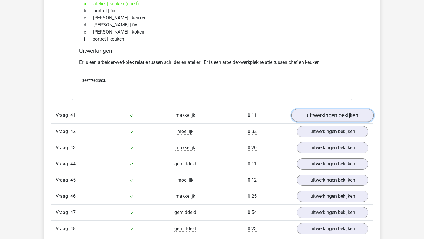
click at [332, 117] on link "uitwerkingen bekijken" at bounding box center [332, 115] width 82 height 13
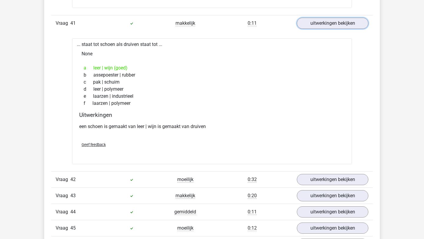
scroll to position [9771, 0]
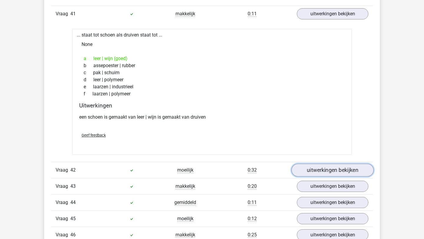
click at [330, 169] on link "uitwerkingen bekijken" at bounding box center [332, 170] width 82 height 13
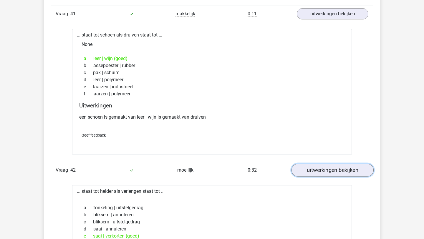
scroll to position [9879, 0]
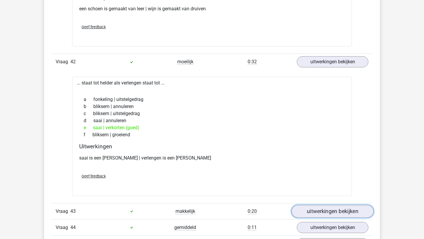
click at [324, 209] on link "uitwerkingen bekijken" at bounding box center [332, 211] width 82 height 13
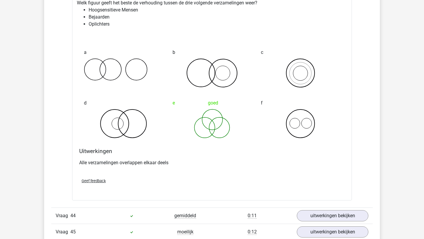
scroll to position [10226, 0]
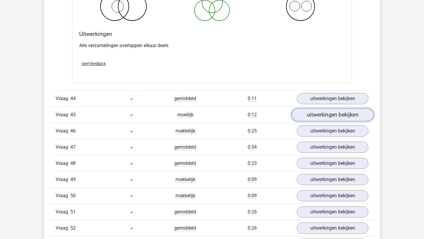
click at [320, 109] on link "uitwerkingen bekijken" at bounding box center [332, 114] width 82 height 13
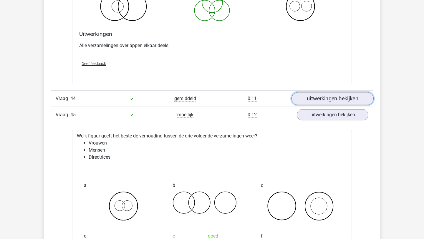
click at [322, 102] on link "uitwerkingen bekijken" at bounding box center [332, 98] width 82 height 13
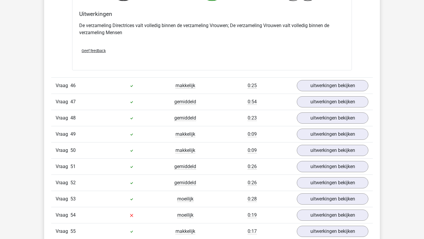
scroll to position [10698, 0]
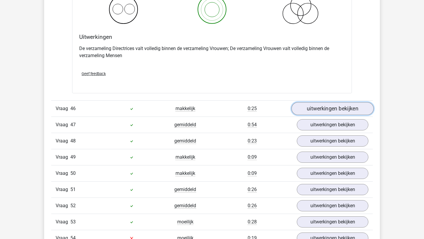
click at [324, 104] on link "uitwerkingen bekijken" at bounding box center [332, 108] width 82 height 13
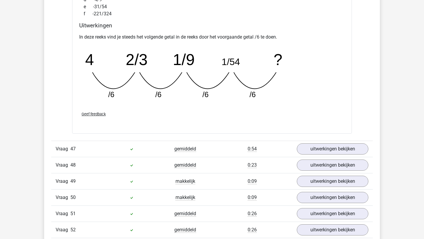
scroll to position [10934, 0]
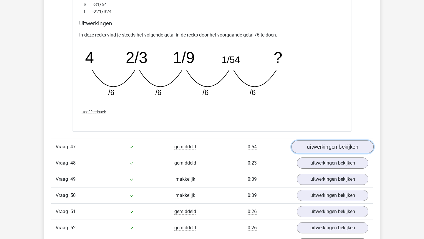
click at [319, 147] on link "uitwerkingen bekijken" at bounding box center [332, 146] width 82 height 13
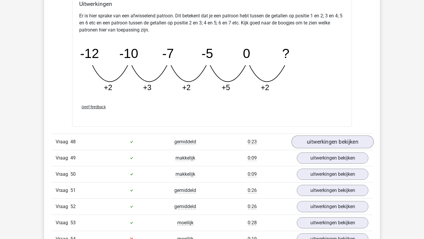
scroll to position [11268, 0]
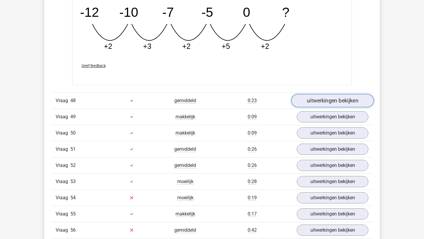
click at [325, 99] on link "uitwerkingen bekijken" at bounding box center [332, 100] width 82 height 13
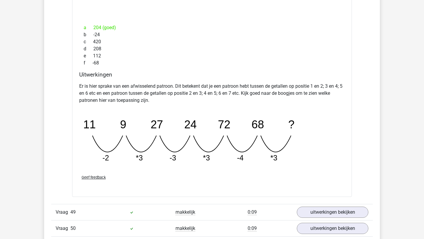
scroll to position [11578, 0]
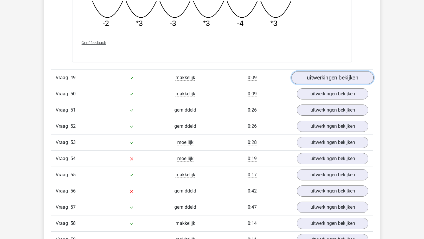
click at [322, 76] on link "uitwerkingen bekijken" at bounding box center [332, 78] width 82 height 13
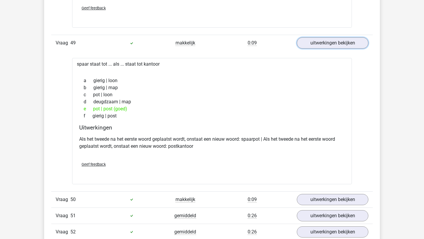
scroll to position [11661, 0]
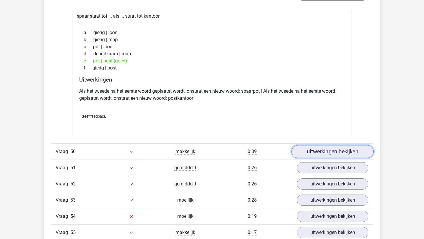
click at [326, 148] on link "uitwerkingen bekijken" at bounding box center [332, 151] width 82 height 13
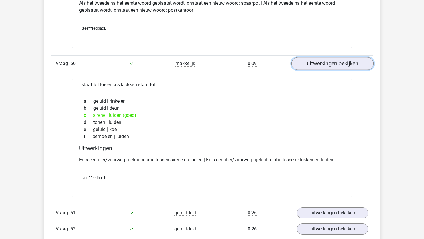
scroll to position [11810, 0]
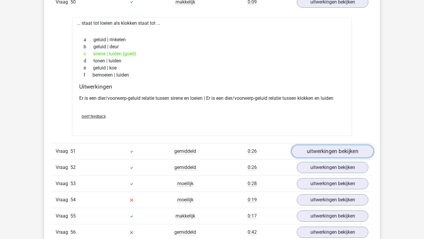
click at [326, 148] on link "uitwerkingen bekijken" at bounding box center [332, 151] width 82 height 13
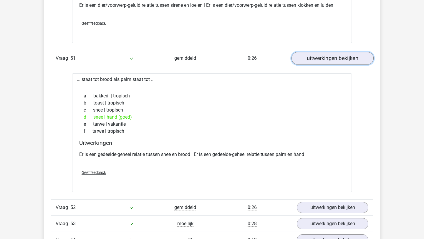
scroll to position [11938, 0]
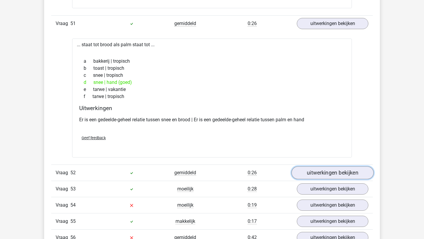
click at [320, 175] on link "uitwerkingen bekijken" at bounding box center [332, 172] width 82 height 13
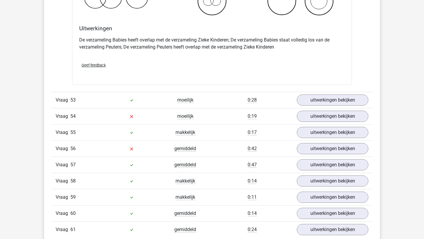
scroll to position [12285, 0]
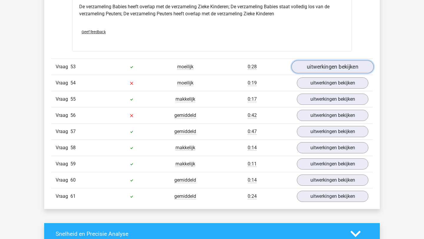
click at [320, 65] on link "uitwerkingen bekijken" at bounding box center [332, 66] width 82 height 13
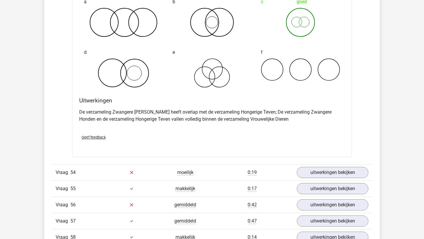
scroll to position [12501, 0]
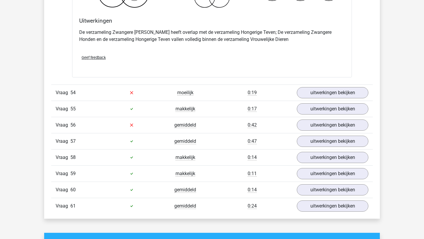
click at [317, 87] on div "Vraag 54 moeilijk 0:19 uitwerkingen bekijken" at bounding box center [212, 93] width 322 height 16
click at [317, 91] on link "uitwerkingen bekijken" at bounding box center [332, 92] width 82 height 13
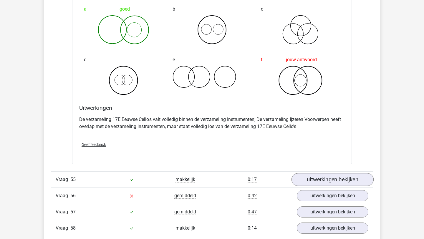
scroll to position [12655, 0]
click at [325, 178] on link "uitwerkingen bekijken" at bounding box center [332, 179] width 82 height 13
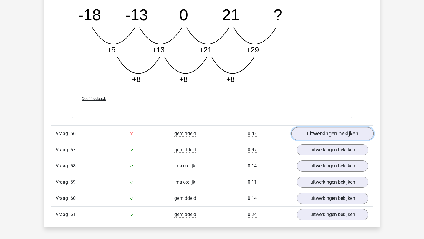
click at [324, 138] on link "uitwerkingen bekijken" at bounding box center [332, 133] width 82 height 13
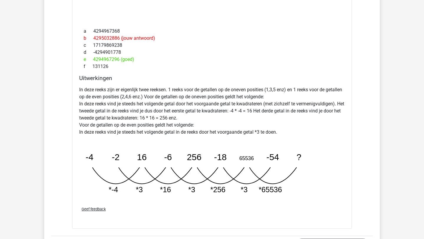
scroll to position [13311, 0]
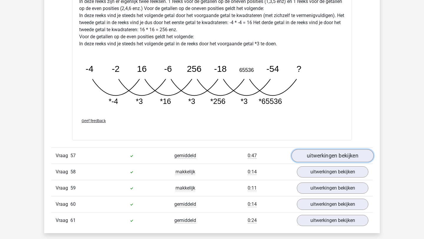
click at [326, 156] on link "uitwerkingen bekijken" at bounding box center [332, 155] width 82 height 13
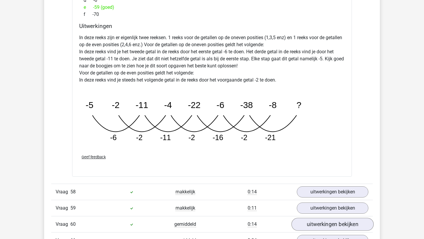
scroll to position [13624, 0]
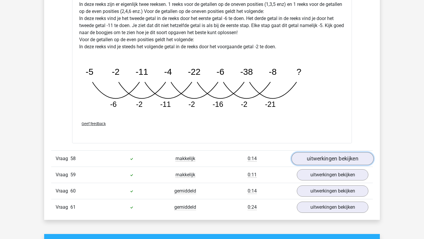
click at [322, 159] on link "uitwerkingen bekijken" at bounding box center [332, 158] width 82 height 13
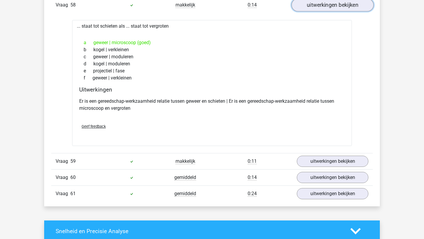
scroll to position [13790, 0]
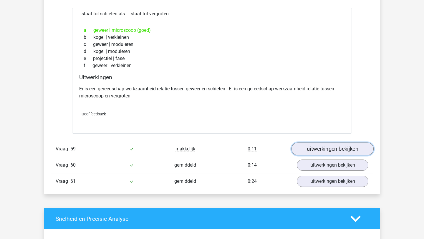
click at [321, 152] on link "uitwerkingen bekijken" at bounding box center [332, 149] width 82 height 13
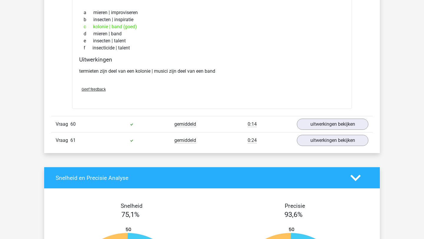
scroll to position [13975, 0]
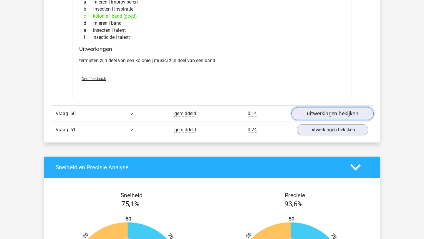
click at [320, 118] on link "uitwerkingen bekijken" at bounding box center [332, 113] width 82 height 13
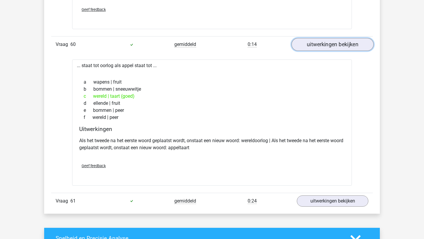
scroll to position [14047, 0]
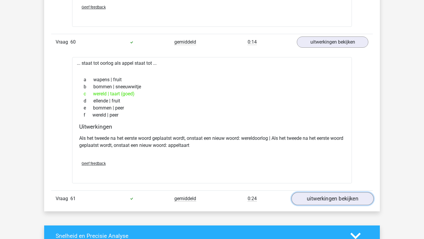
click at [320, 204] on link "uitwerkingen bekijken" at bounding box center [332, 198] width 82 height 13
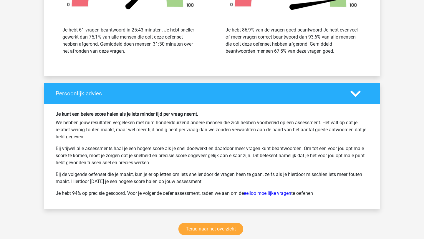
scroll to position [14647, 0]
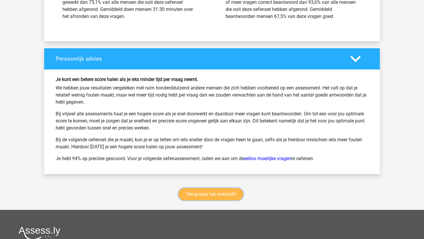
click at [207, 193] on link "Terug naar het overzicht" at bounding box center [210, 194] width 65 height 12
